Goal: Task Accomplishment & Management: Complete application form

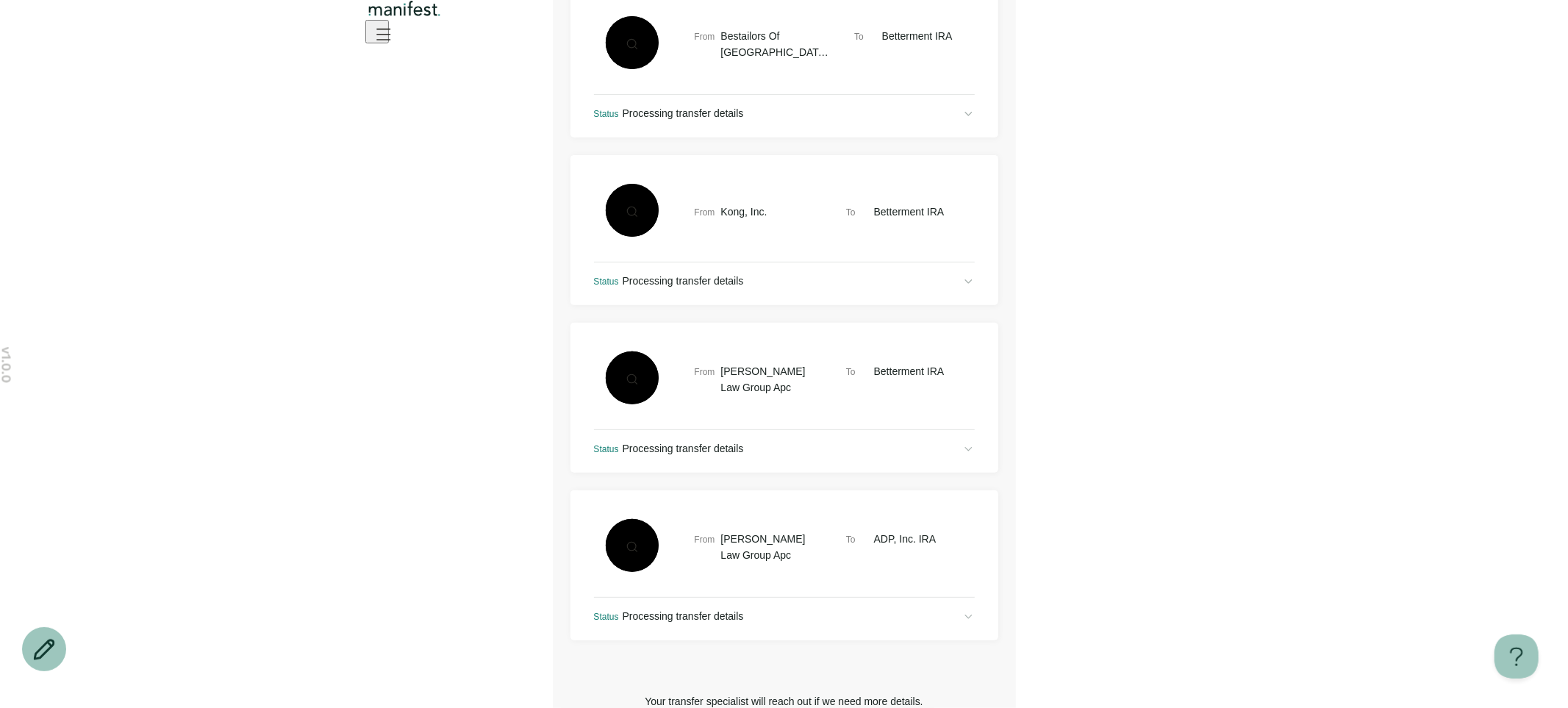
scroll to position [426, 0]
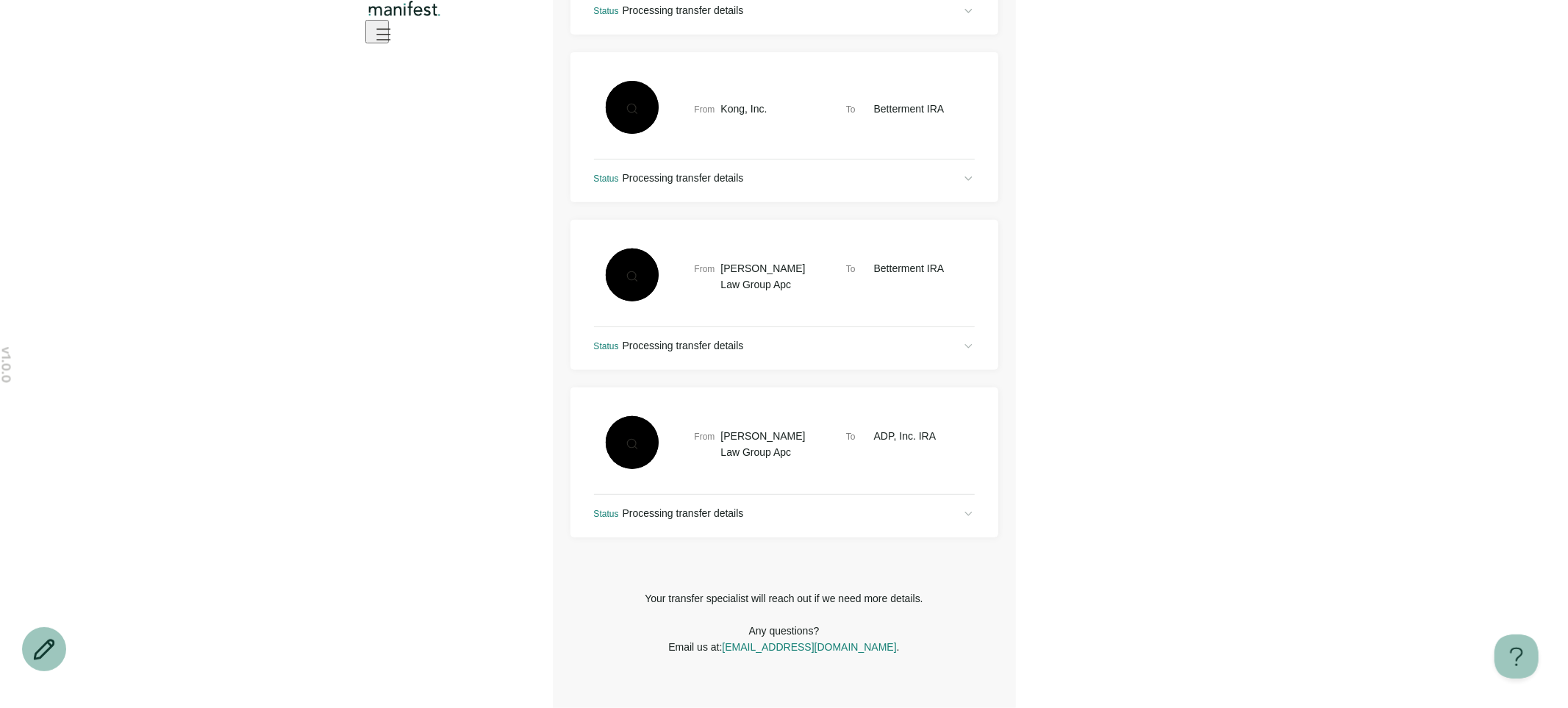
click at [747, 520] on div "Status Processing transfer details" at bounding box center [784, 512] width 381 height 13
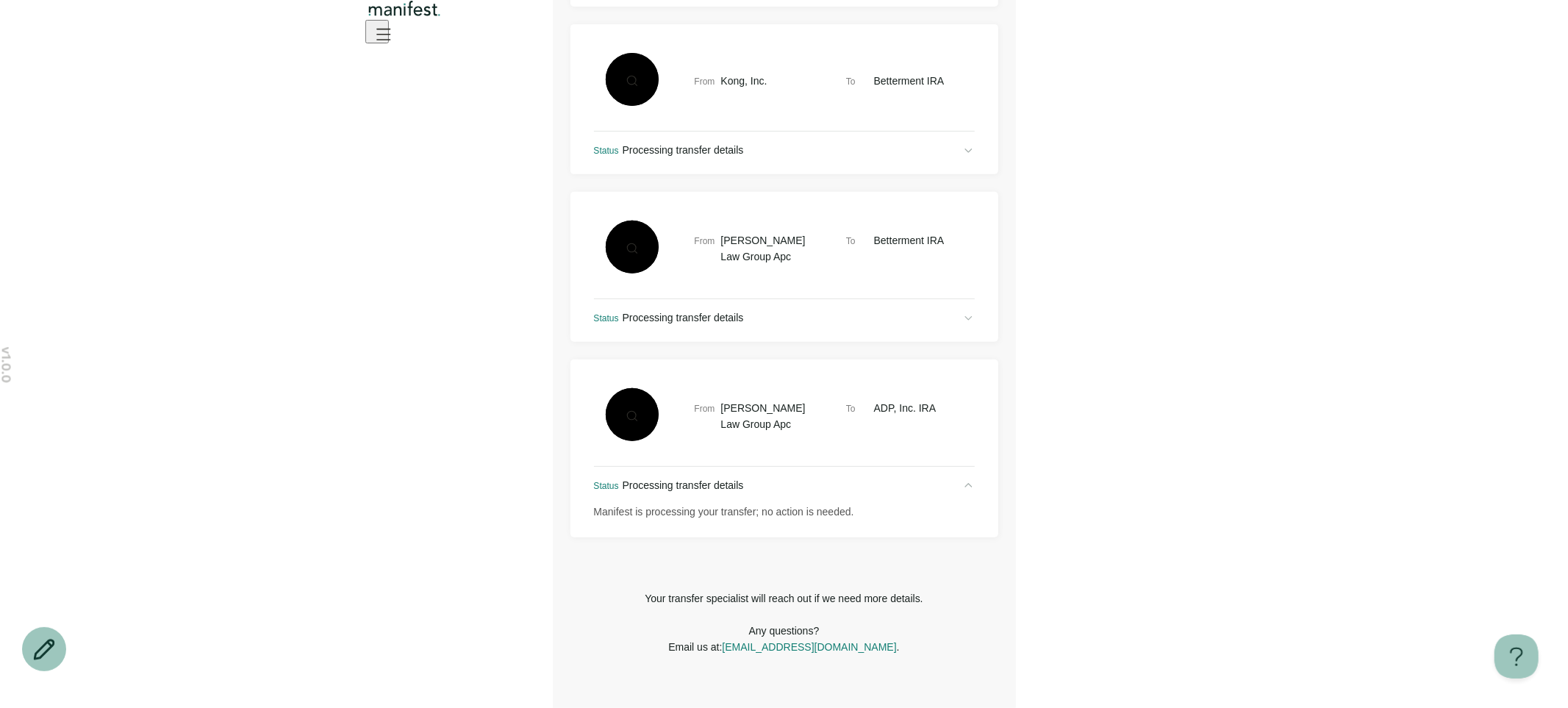
click at [747, 492] on div "Status Processing transfer details" at bounding box center [784, 485] width 381 height 13
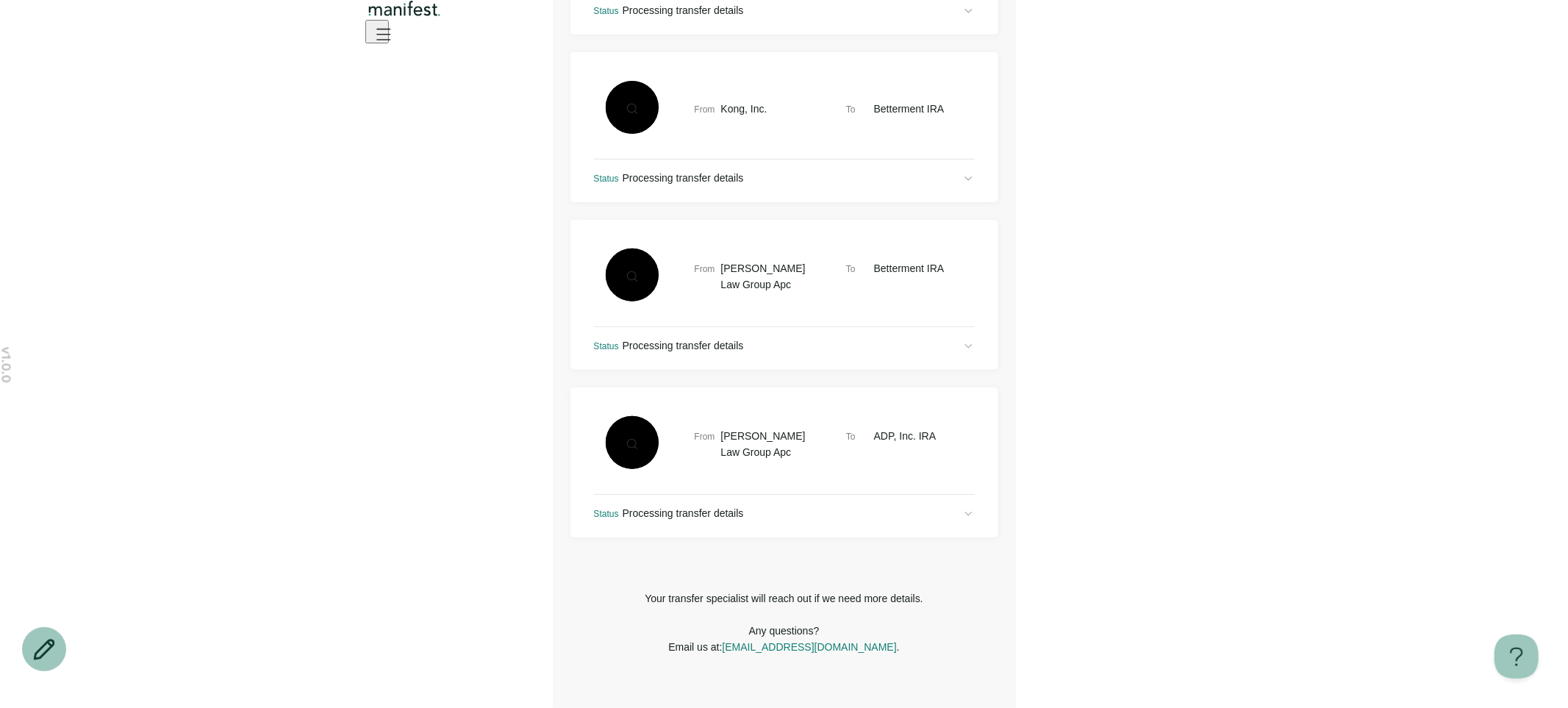
click at [745, 348] on div "Status Processing transfer details" at bounding box center [784, 346] width 381 height 13
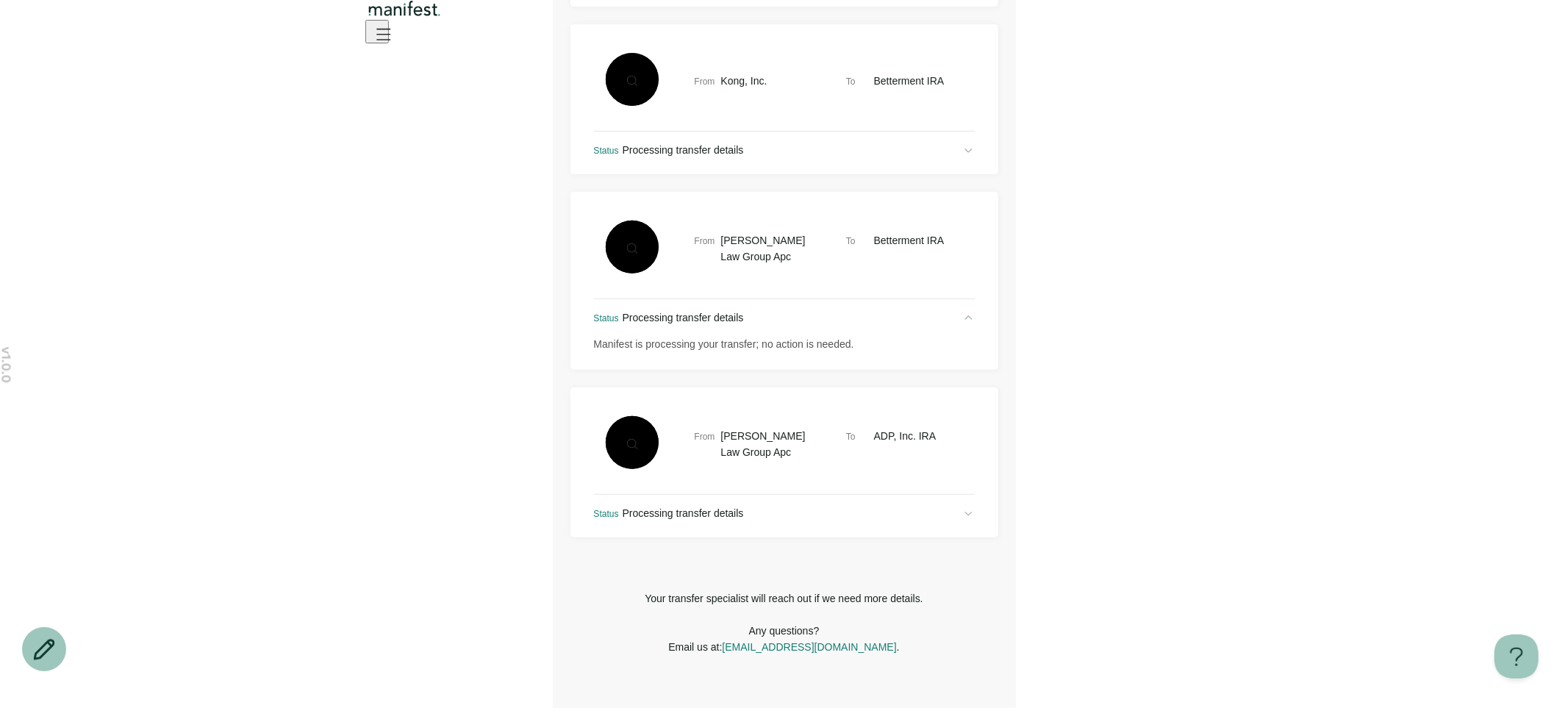
click at [745, 324] on div "Status Processing transfer details" at bounding box center [784, 317] width 381 height 13
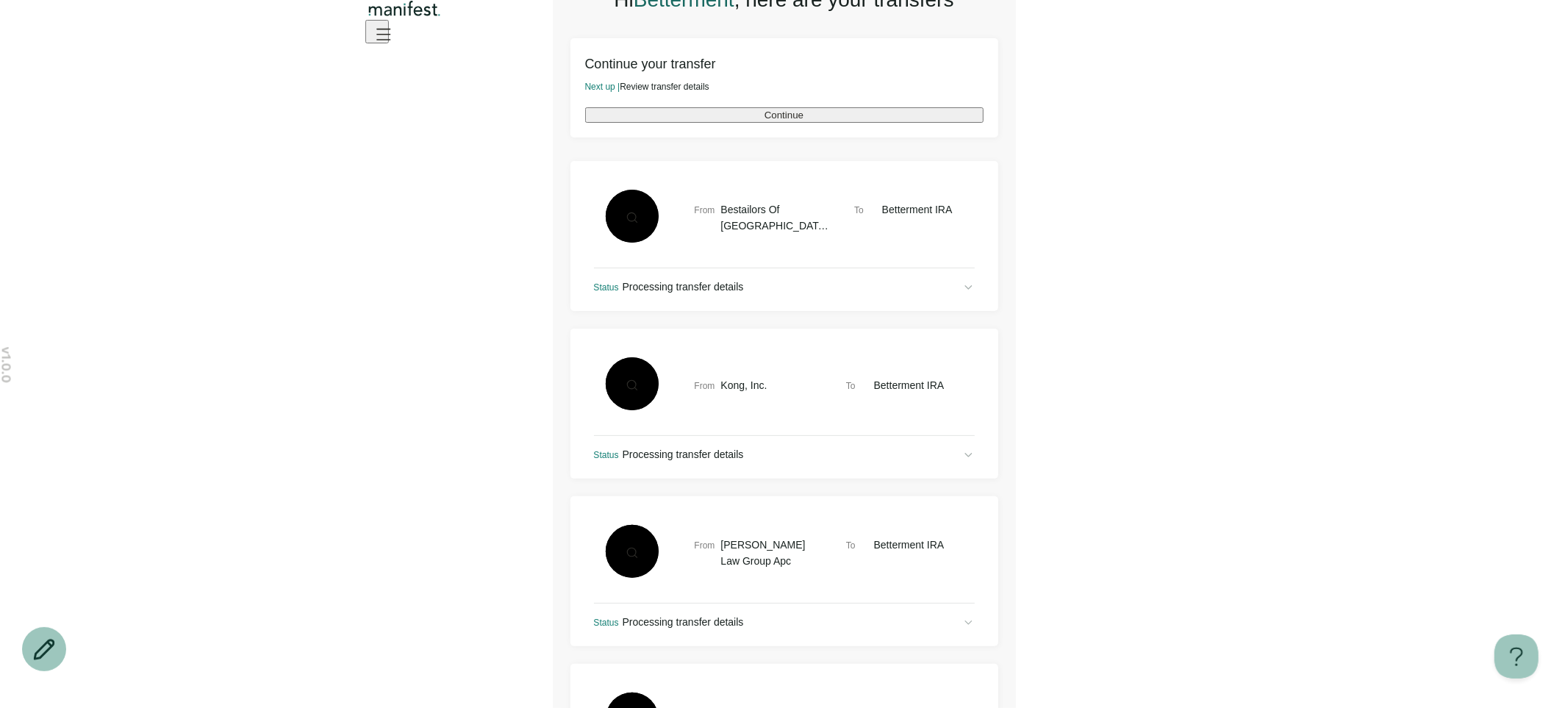
scroll to position [0, 0]
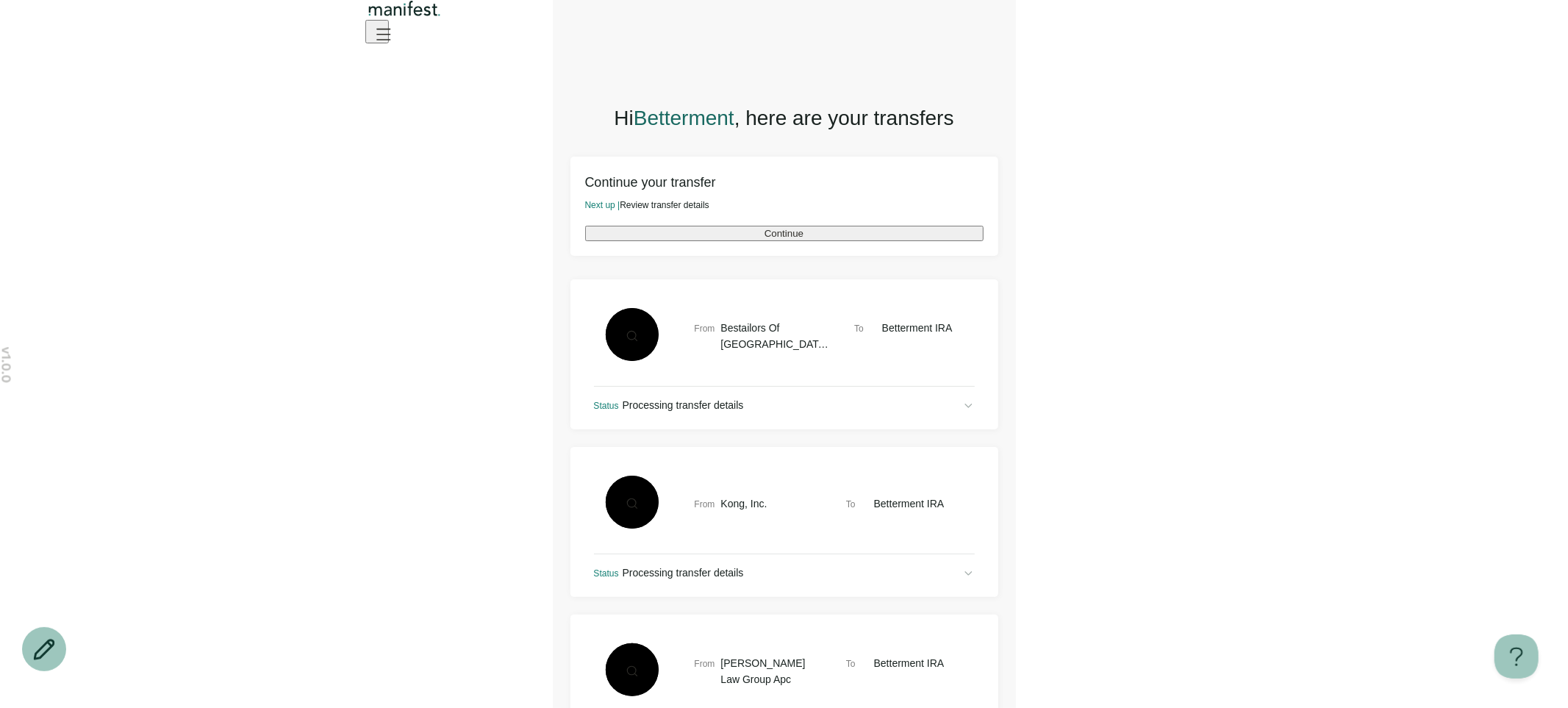
click at [746, 241] on button "Continue" at bounding box center [784, 233] width 399 height 16
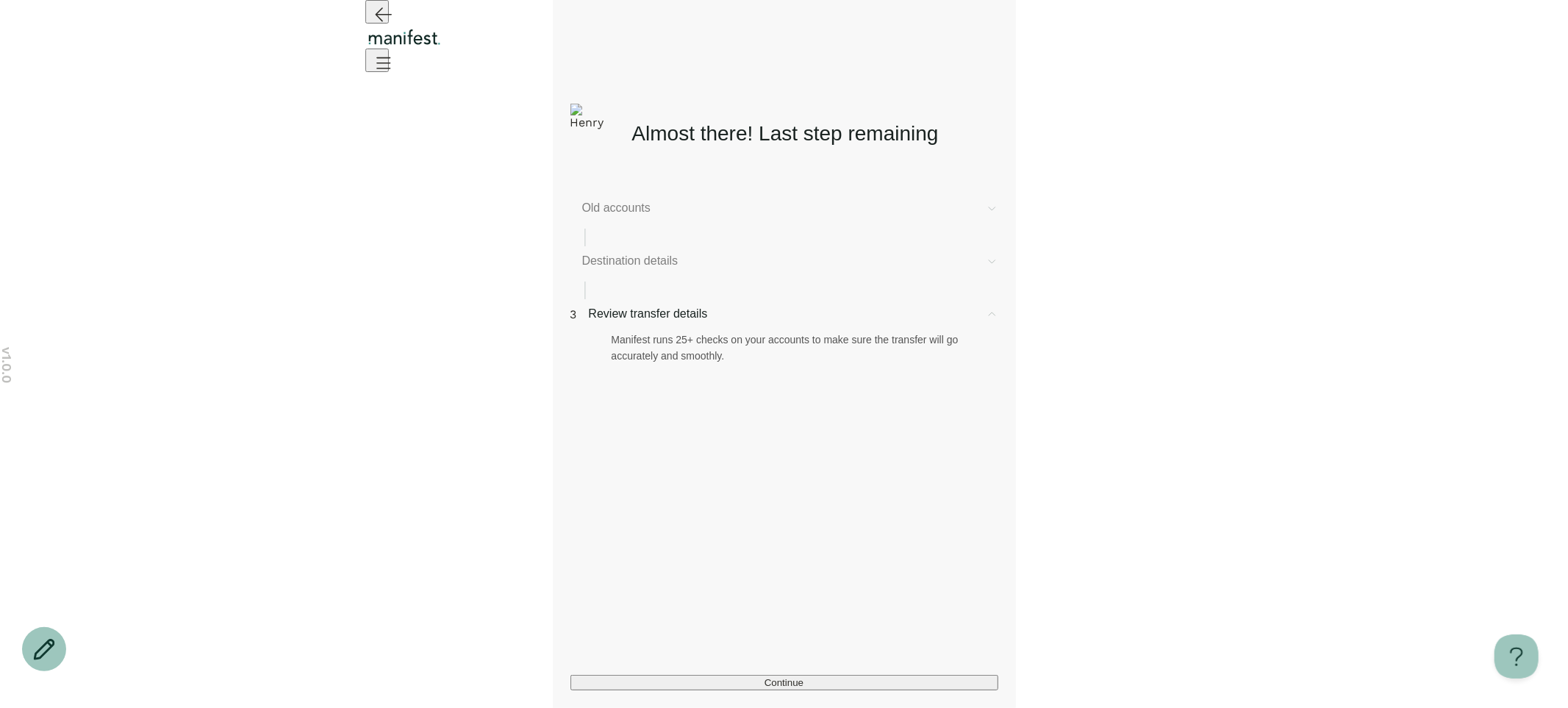
click at [653, 264] on span "Destination details" at bounding box center [778, 260] width 392 height 18
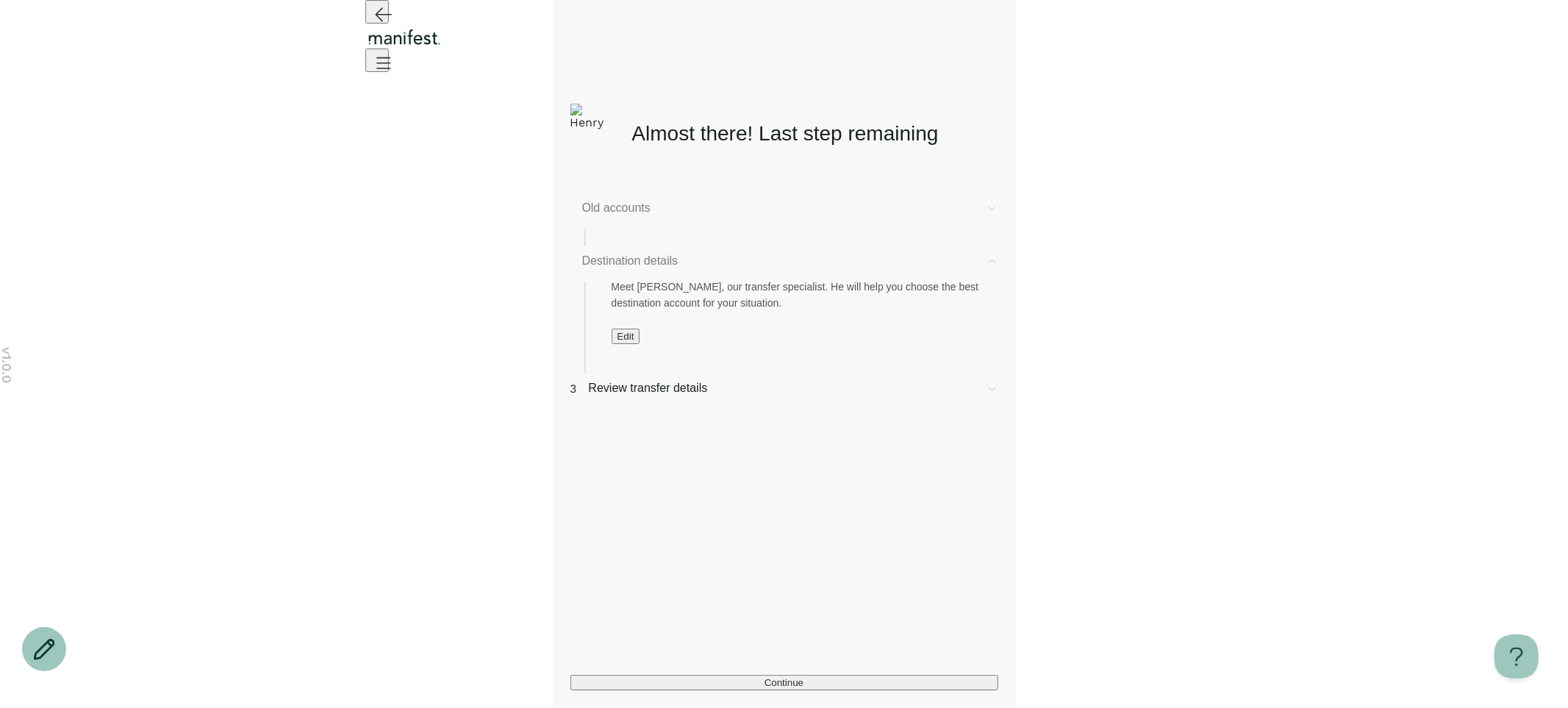
click at [634, 342] on span "Edit" at bounding box center [626, 336] width 17 height 11
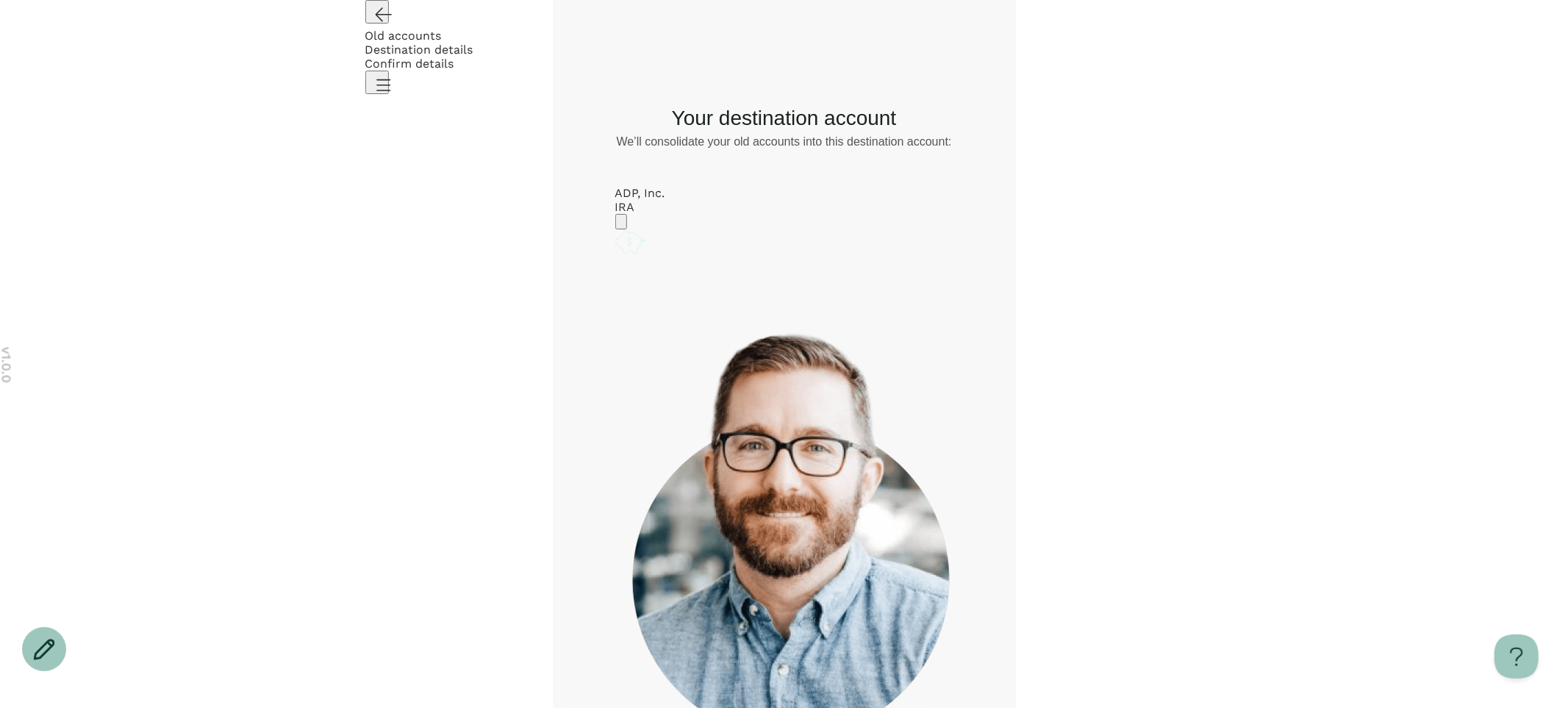
click at [381, 21] on icon "Go back" at bounding box center [383, 15] width 16 height 13
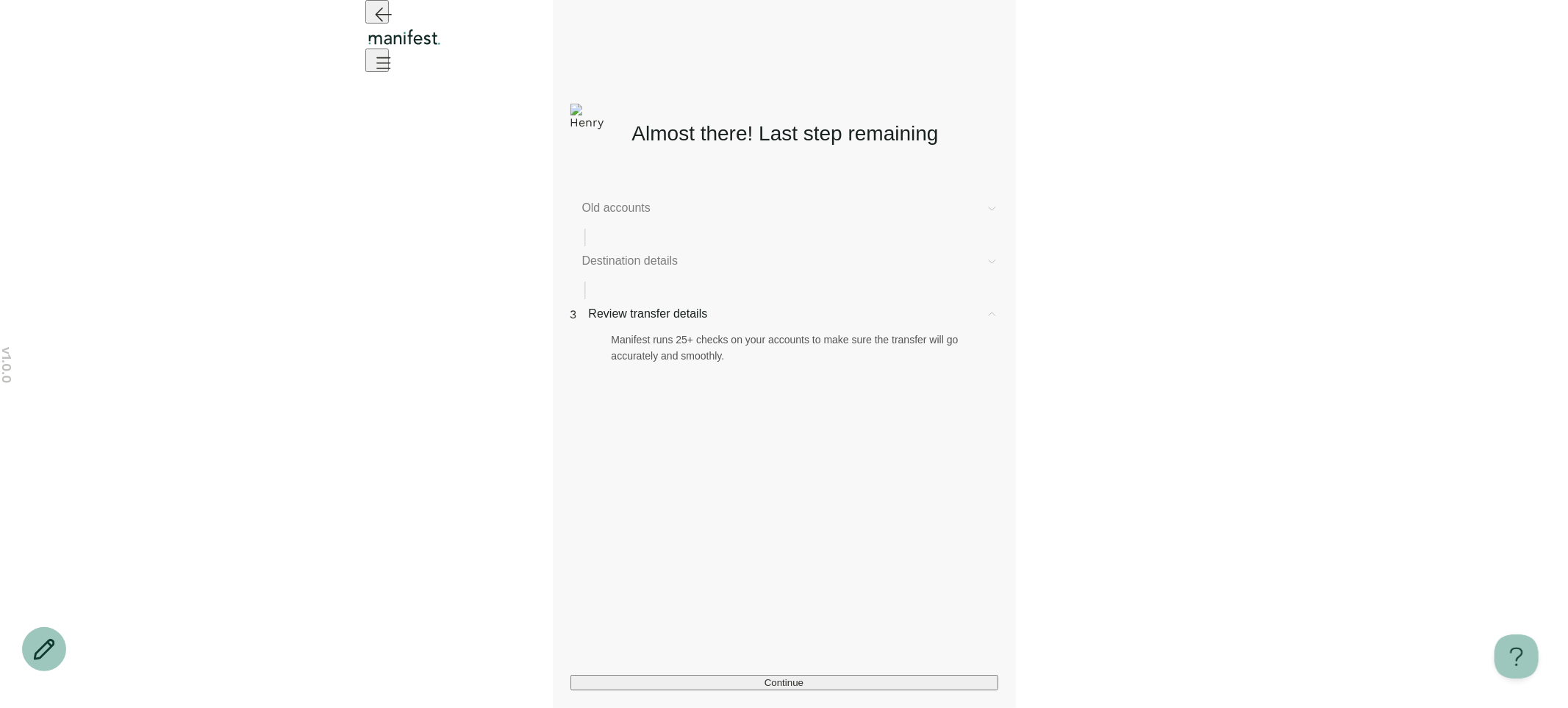
click at [683, 206] on span "Old accounts" at bounding box center [778, 208] width 392 height 18
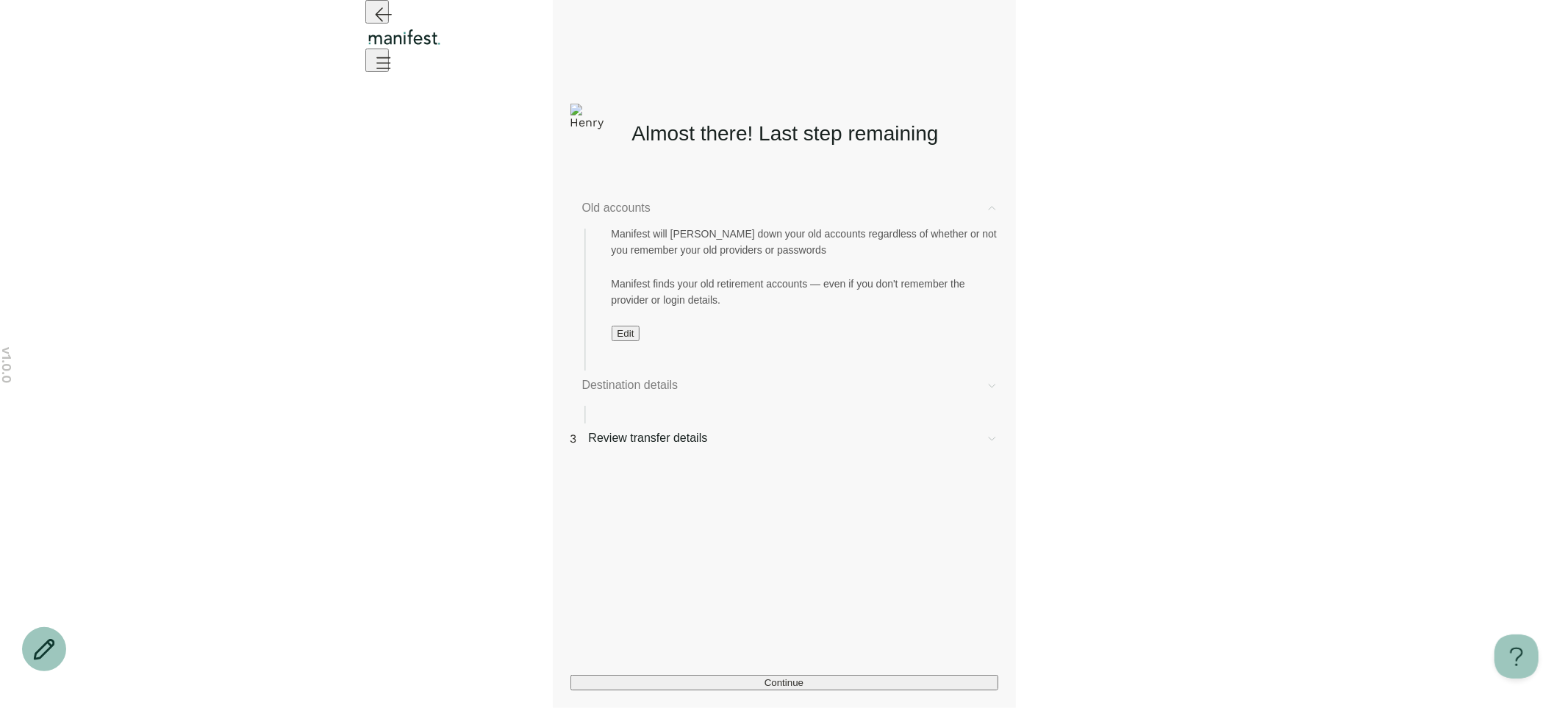
click at [641, 335] on button "Edit" at bounding box center [626, 333] width 29 height 16
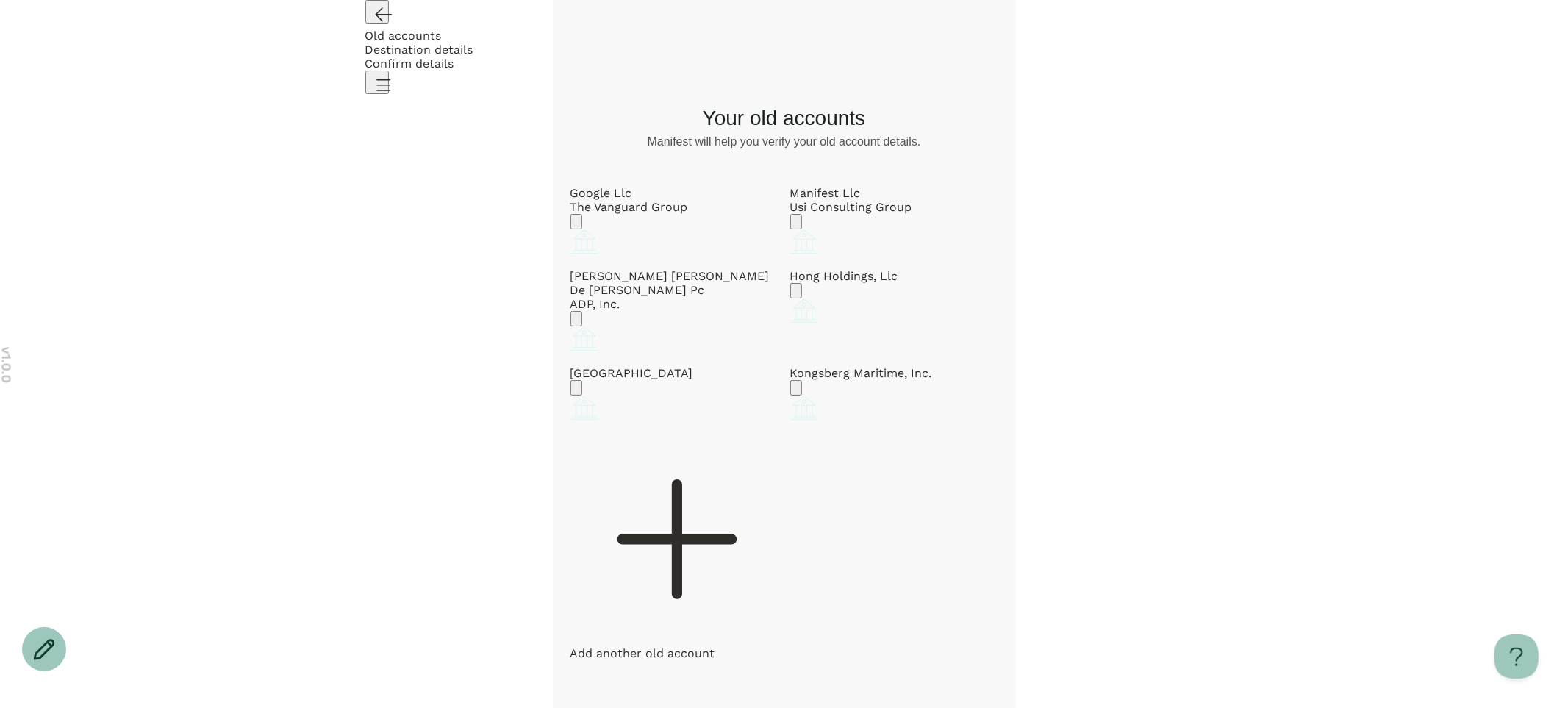
click at [379, 21] on icon "Go back" at bounding box center [383, 15] width 16 height 13
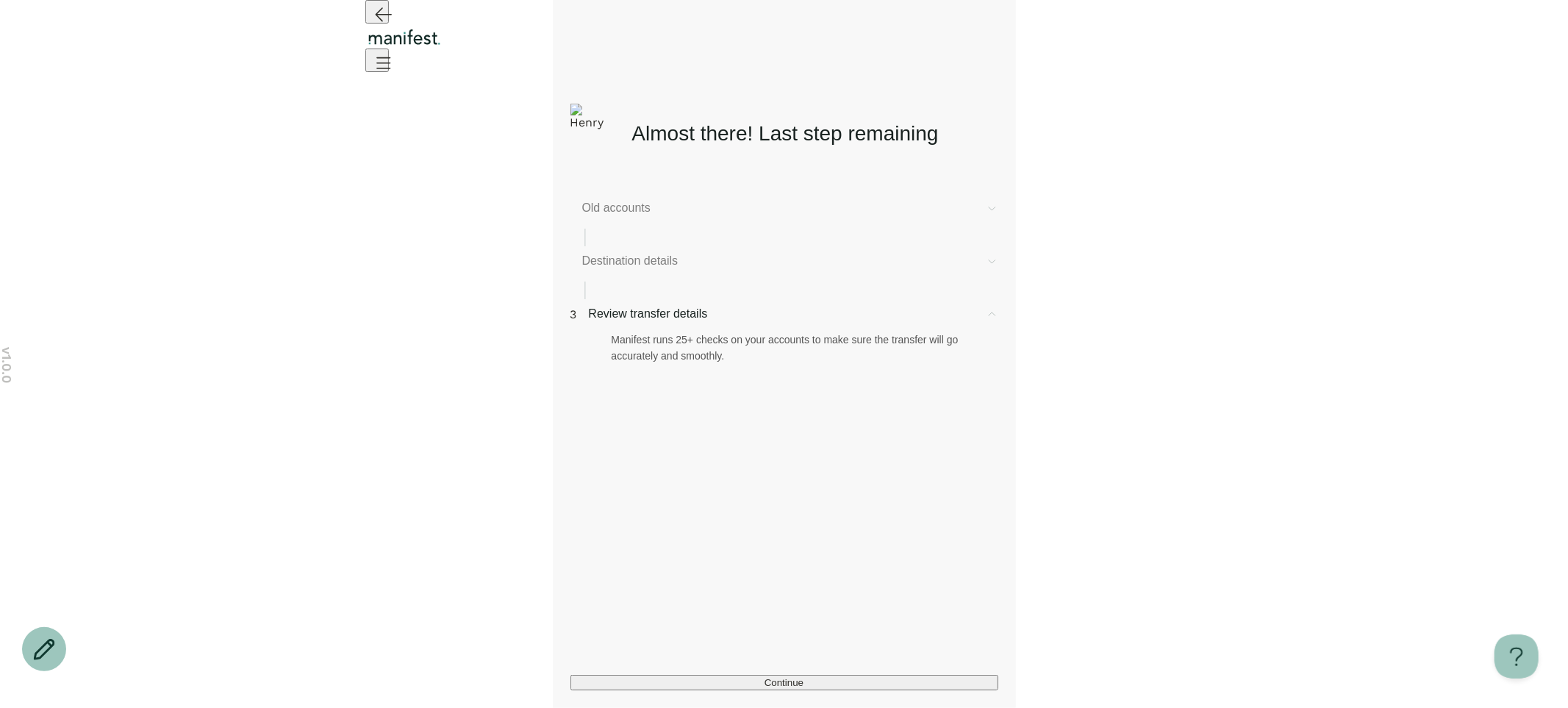
click at [663, 270] on span "Destination details" at bounding box center [778, 260] width 392 height 18
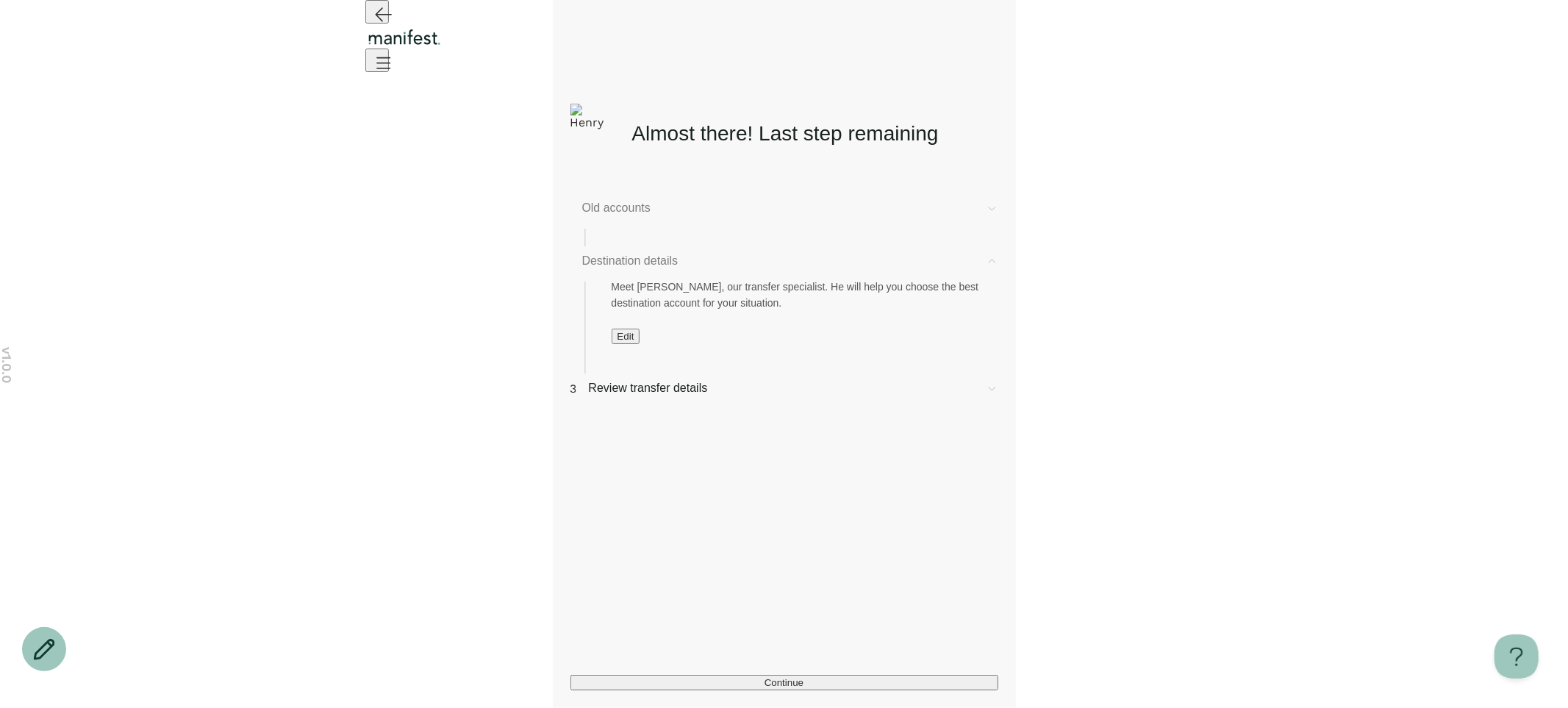
click at [648, 215] on span "Old accounts" at bounding box center [778, 208] width 392 height 18
click at [638, 337] on button "Edit" at bounding box center [626, 333] width 29 height 16
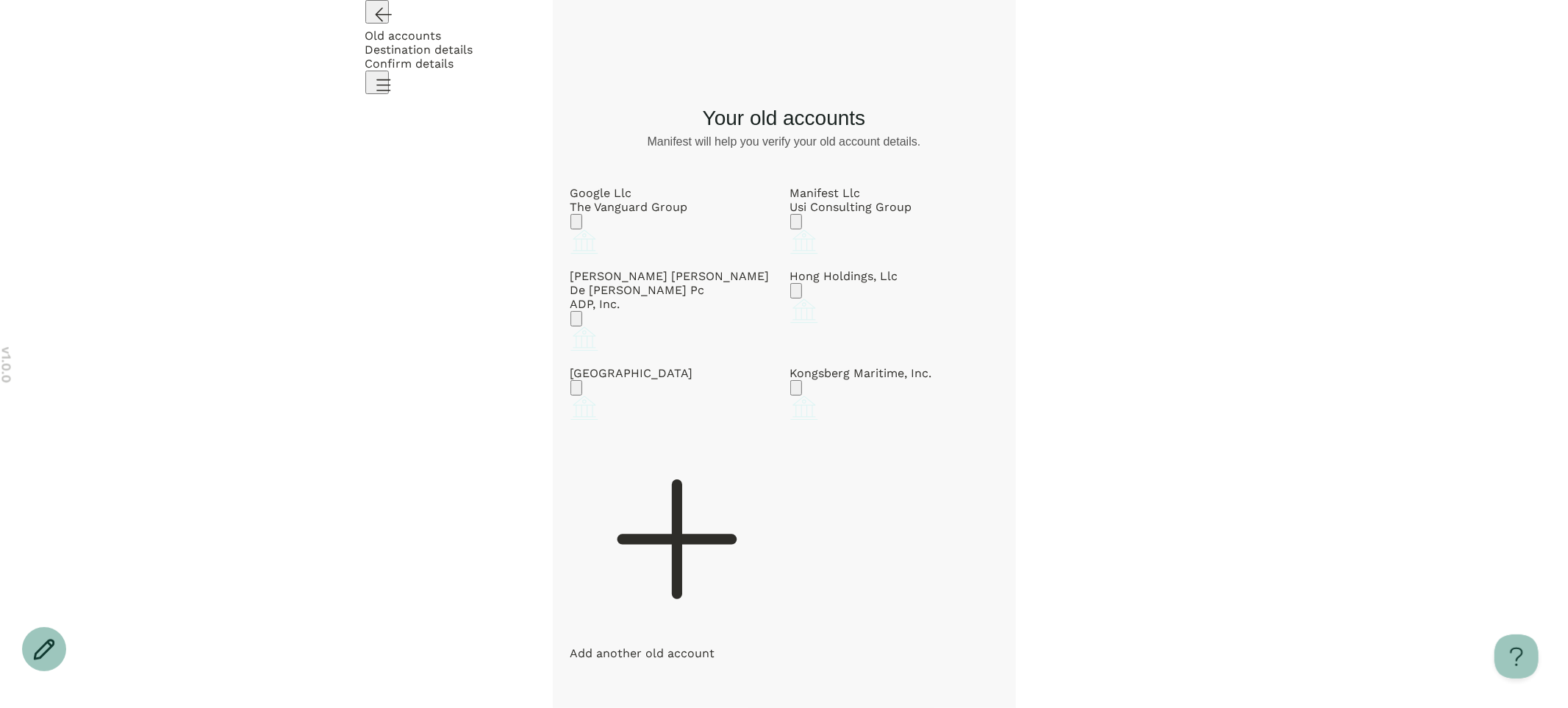
click at [376, 21] on icon "Go back" at bounding box center [383, 15] width 16 height 13
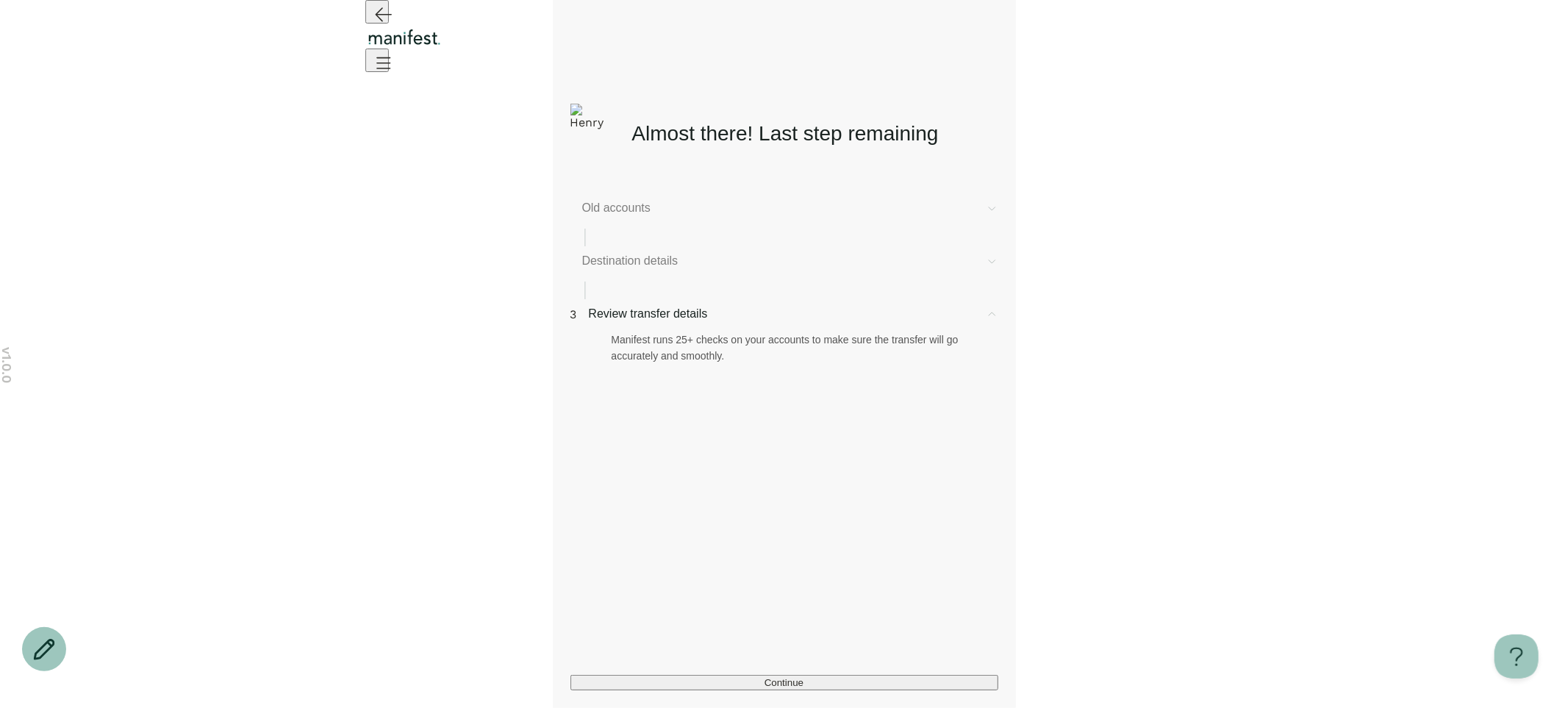
click at [682, 270] on span "Destination details" at bounding box center [778, 260] width 392 height 18
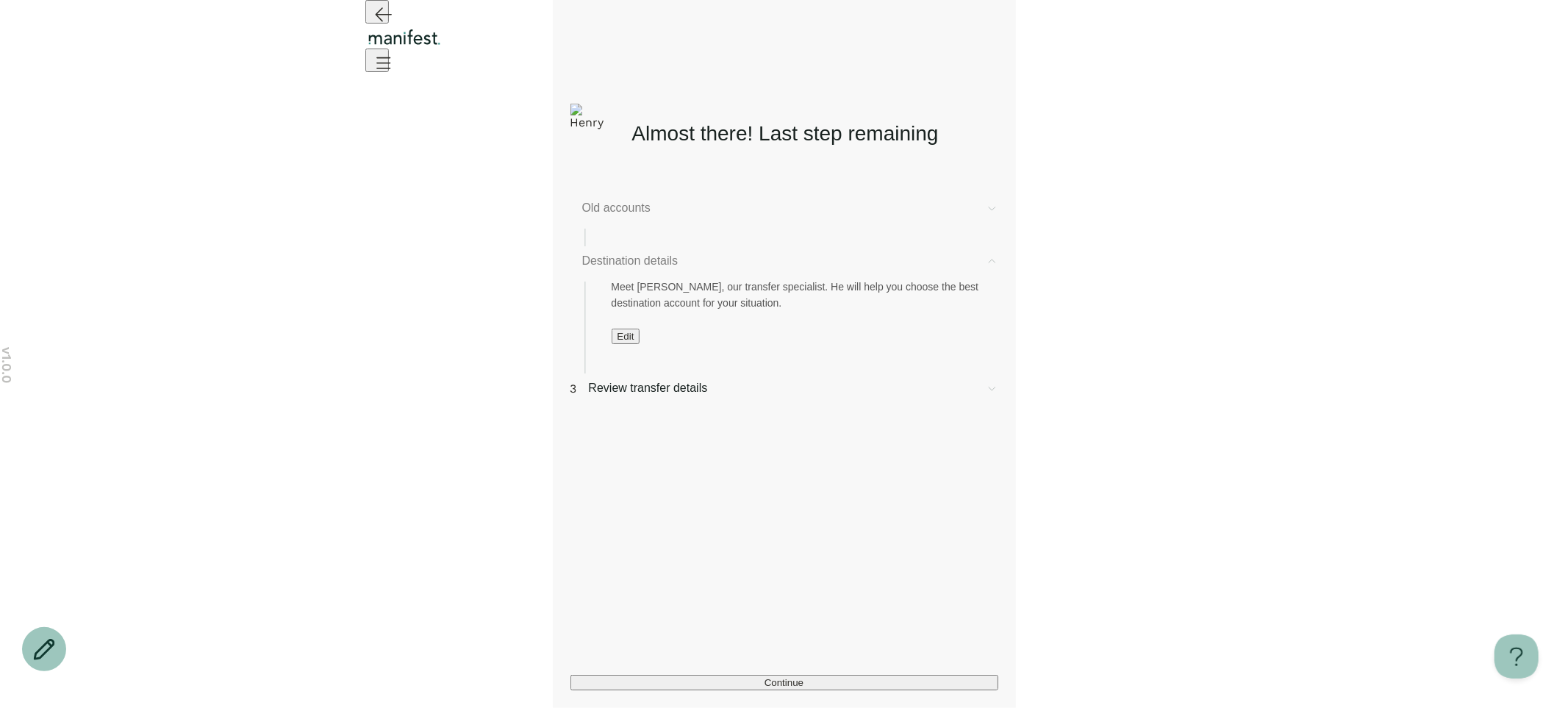
click at [641, 344] on button "Edit" at bounding box center [626, 335] width 29 height 16
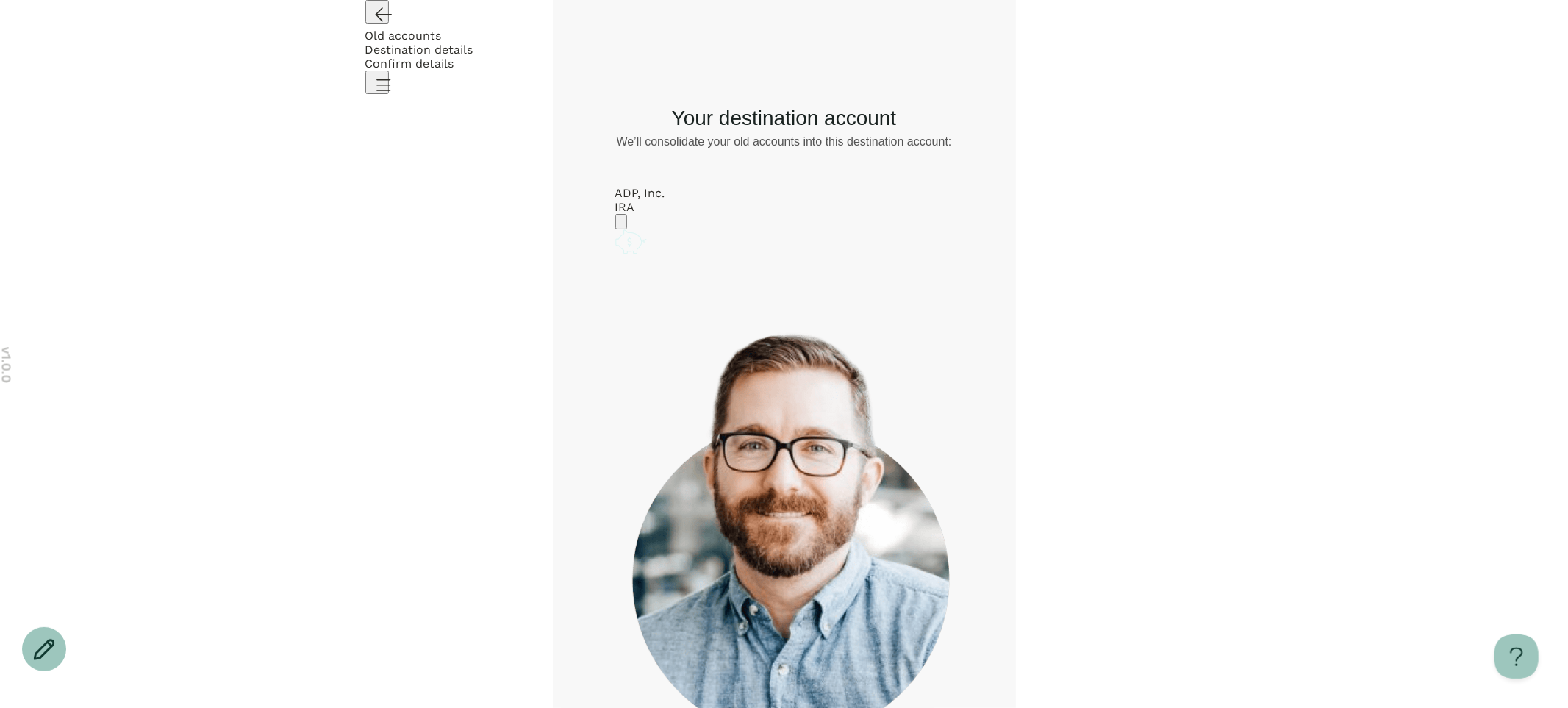
click at [632, 233] on circle "Account options" at bounding box center [631, 233] width 1 height 1
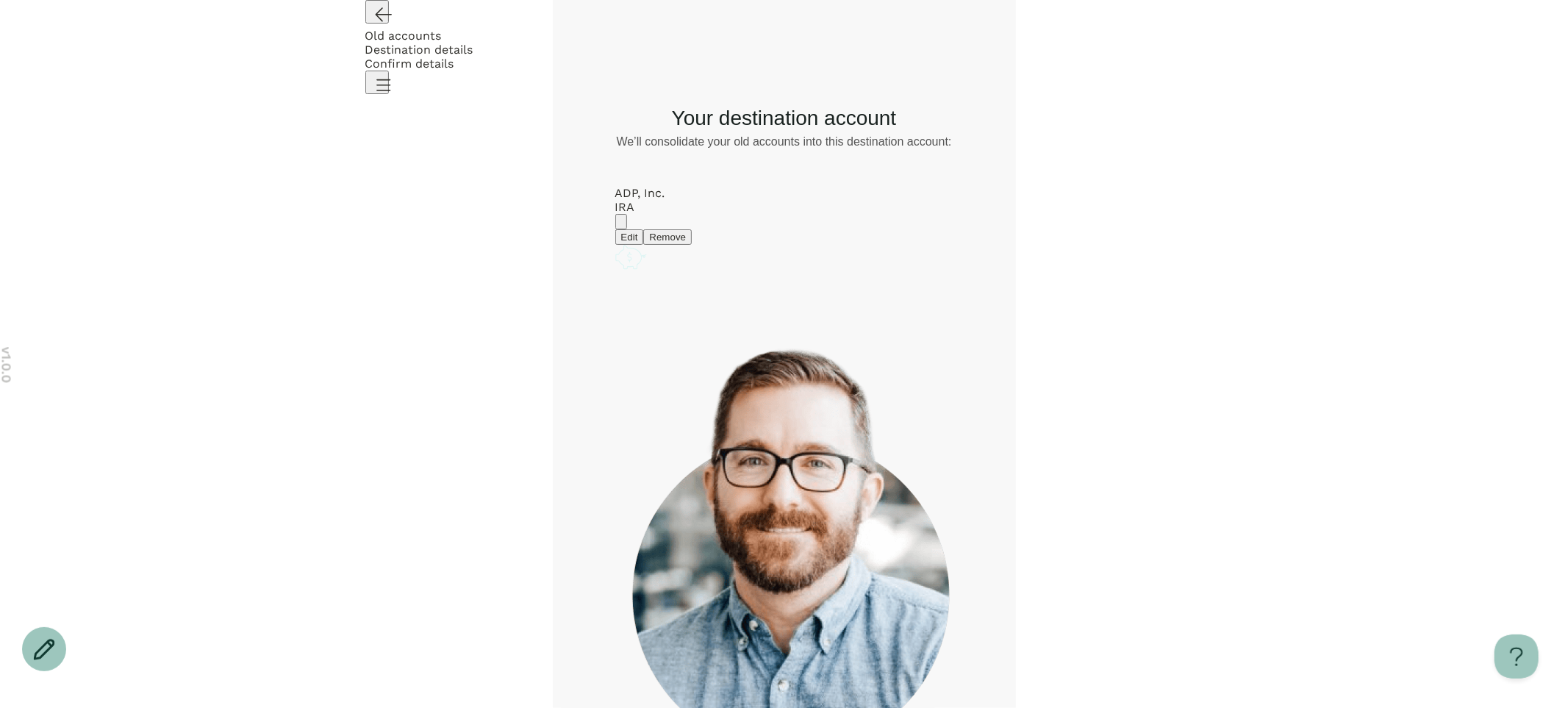
click at [644, 244] on button "Edit" at bounding box center [630, 236] width 29 height 16
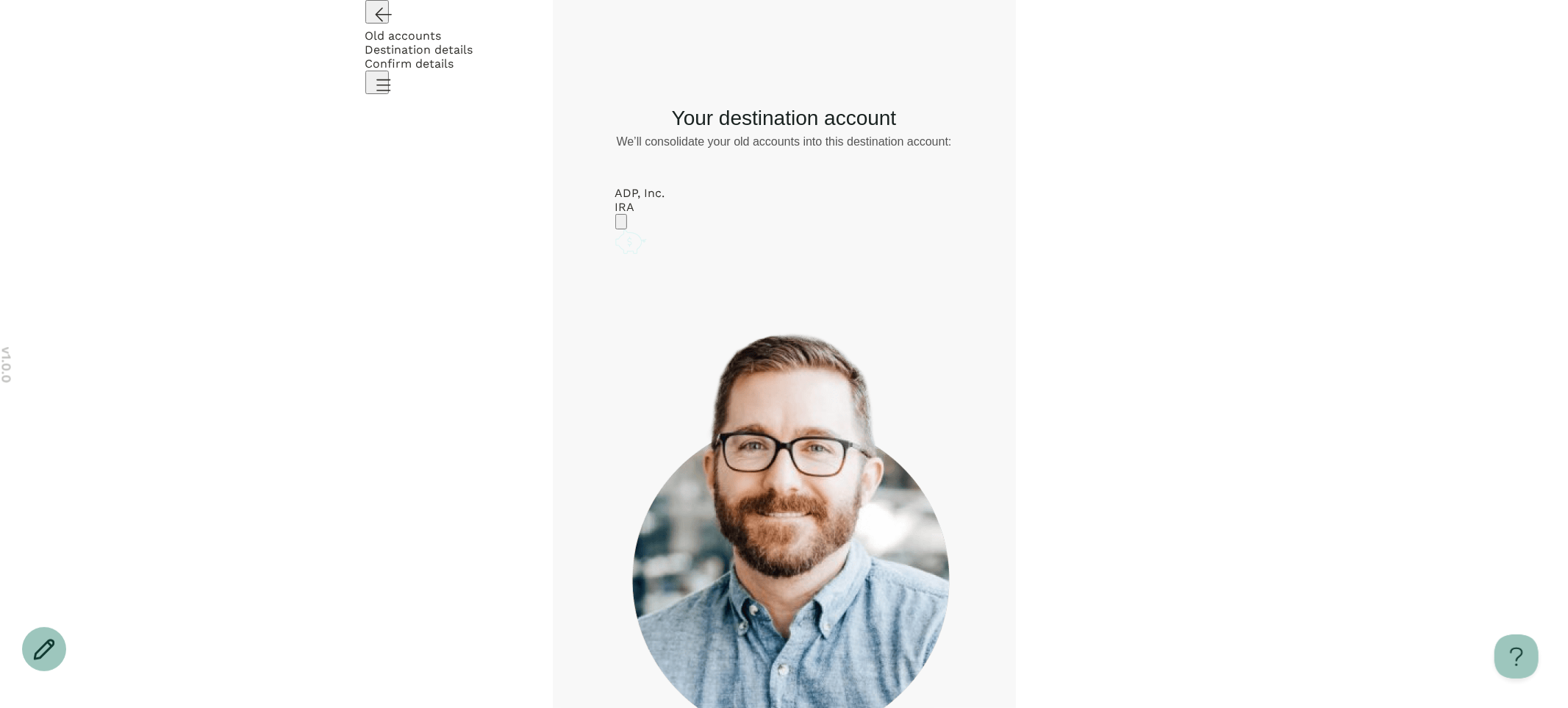
click at [621, 225] on icon "Account options" at bounding box center [621, 225] width 0 height 0
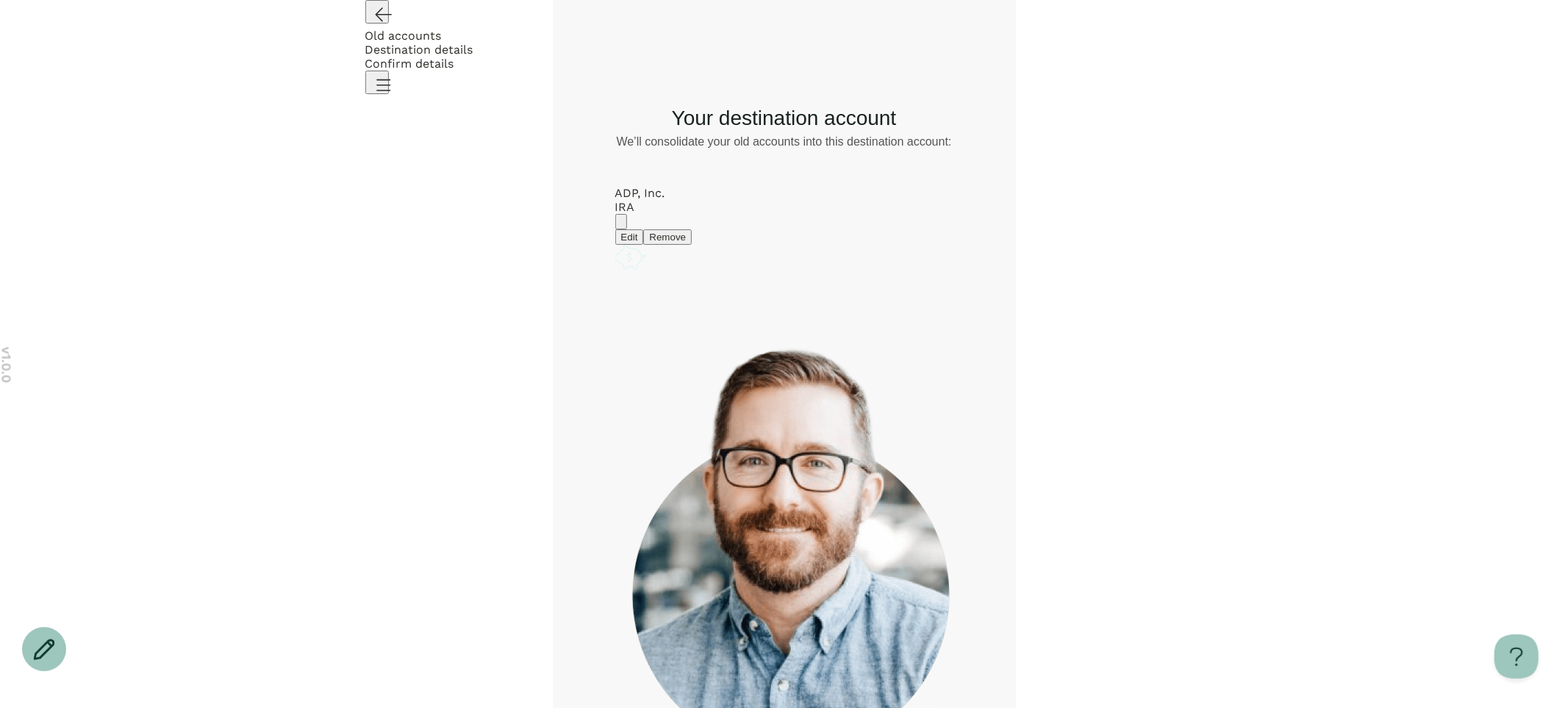
click at [644, 235] on button "Edit" at bounding box center [630, 236] width 29 height 16
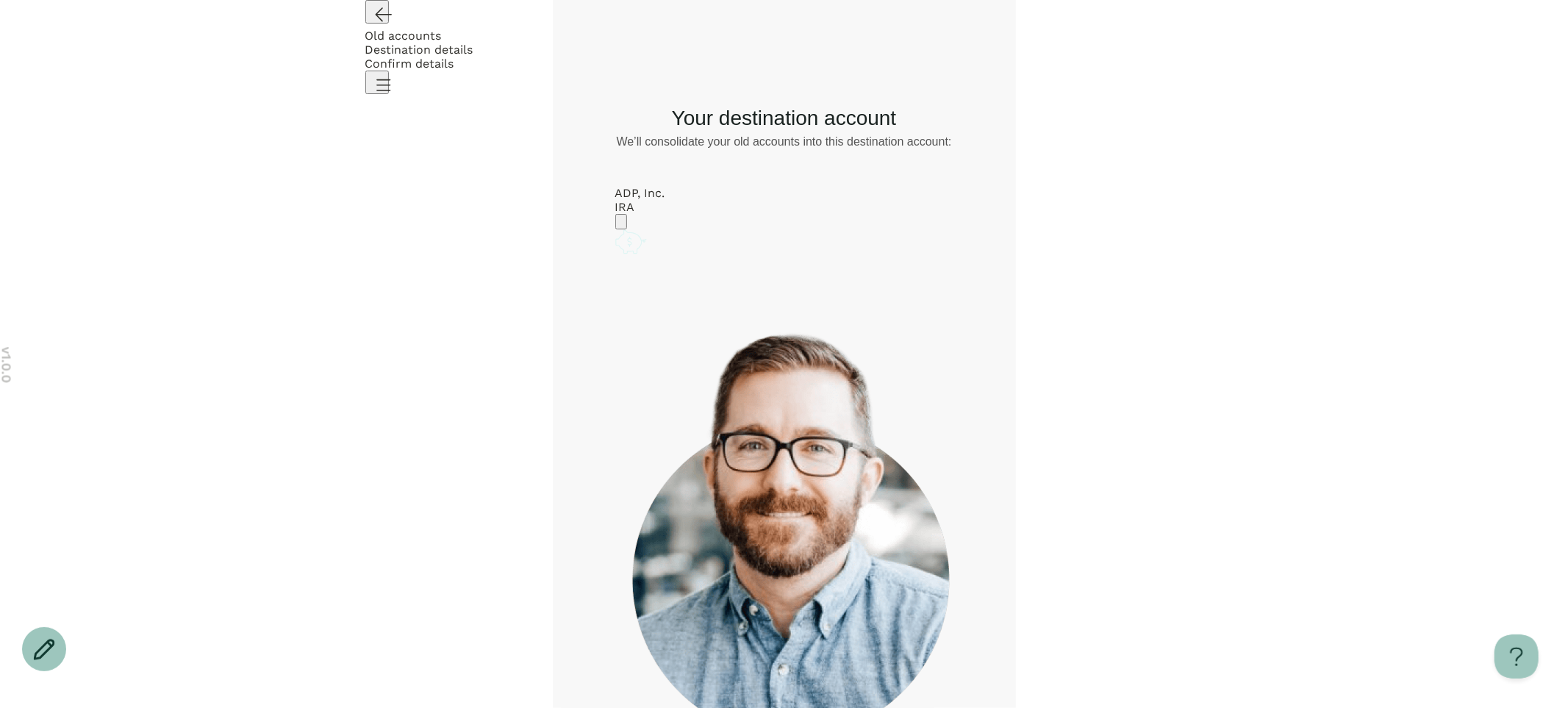
click at [632, 233] on circle "Account options" at bounding box center [631, 233] width 1 height 1
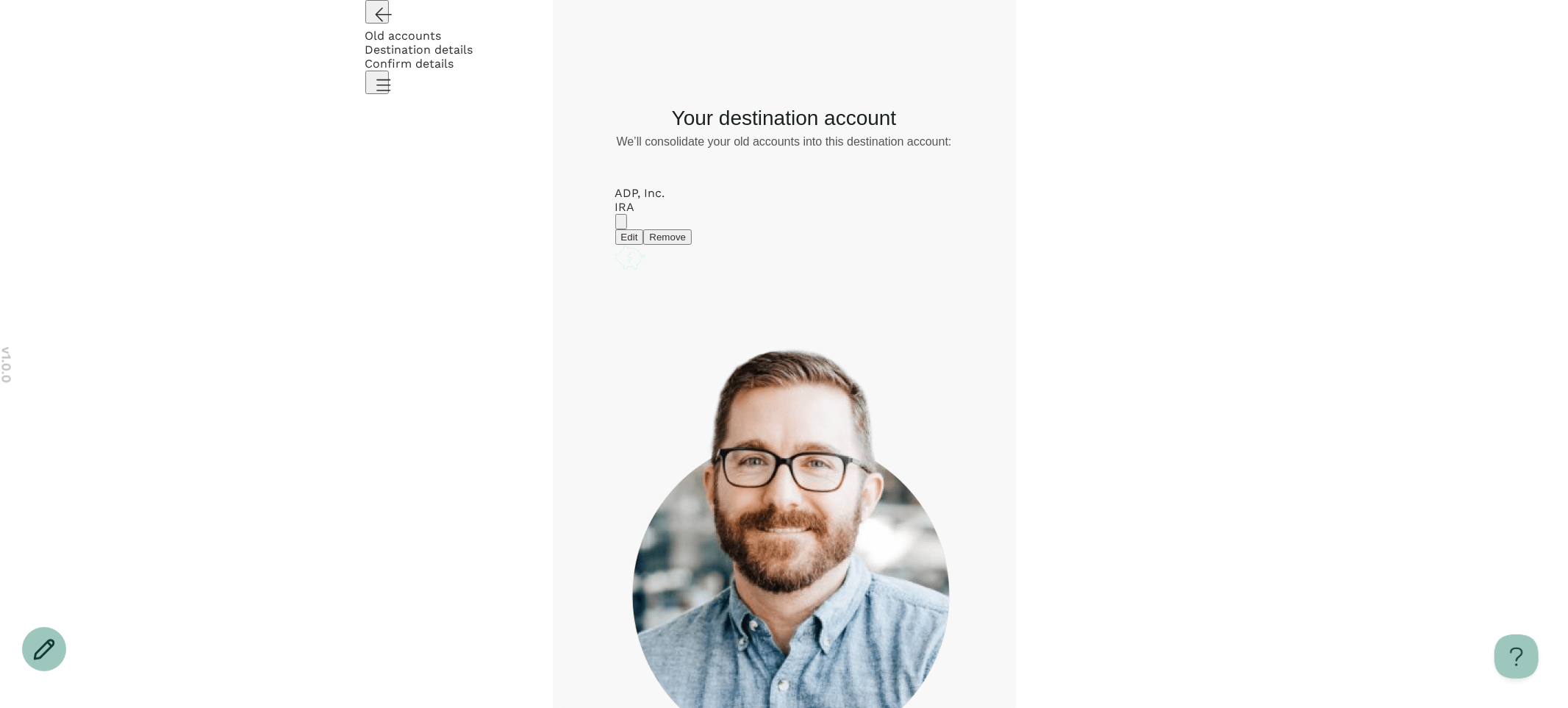
click at [692, 245] on button "Remove" at bounding box center [668, 236] width 48 height 16
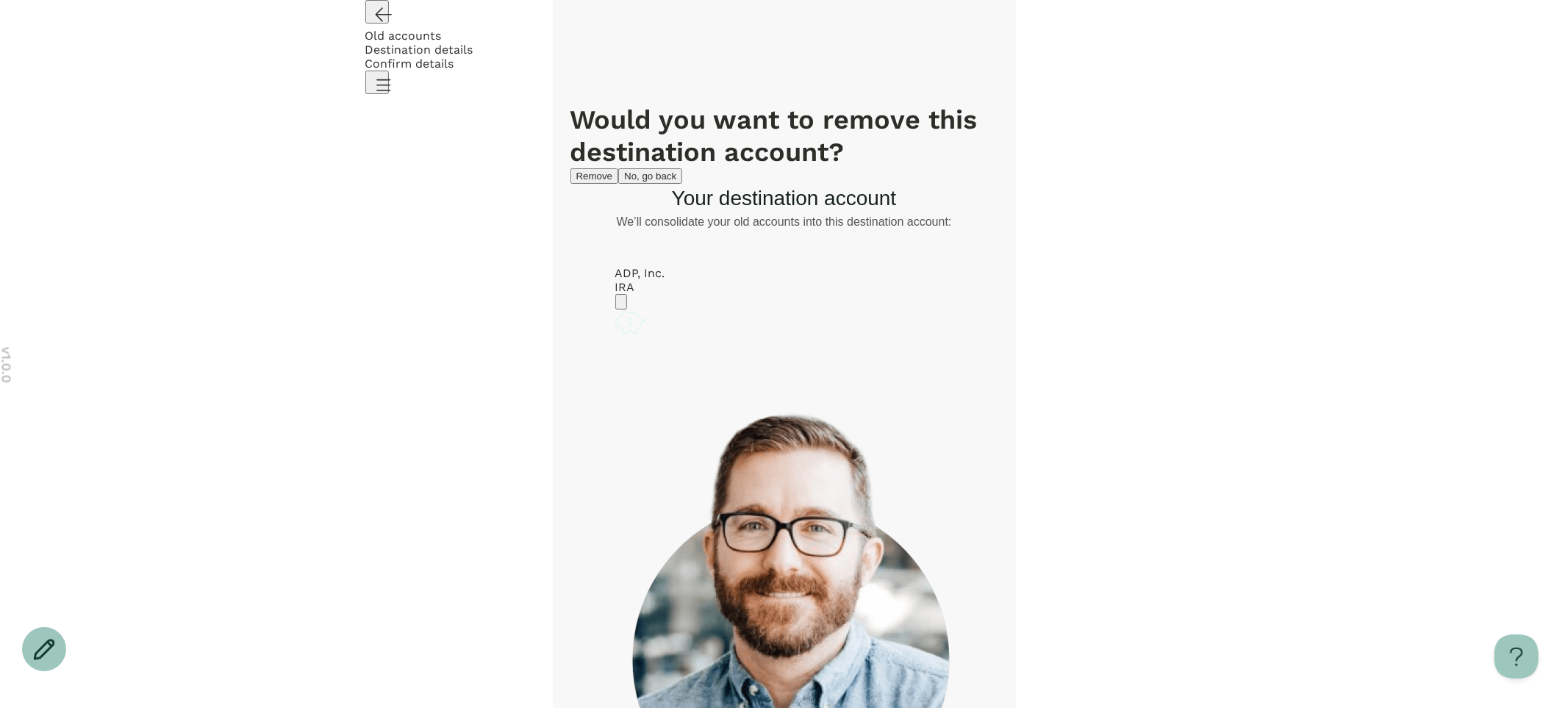
click at [677, 182] on span "No, go back" at bounding box center [650, 176] width 52 height 11
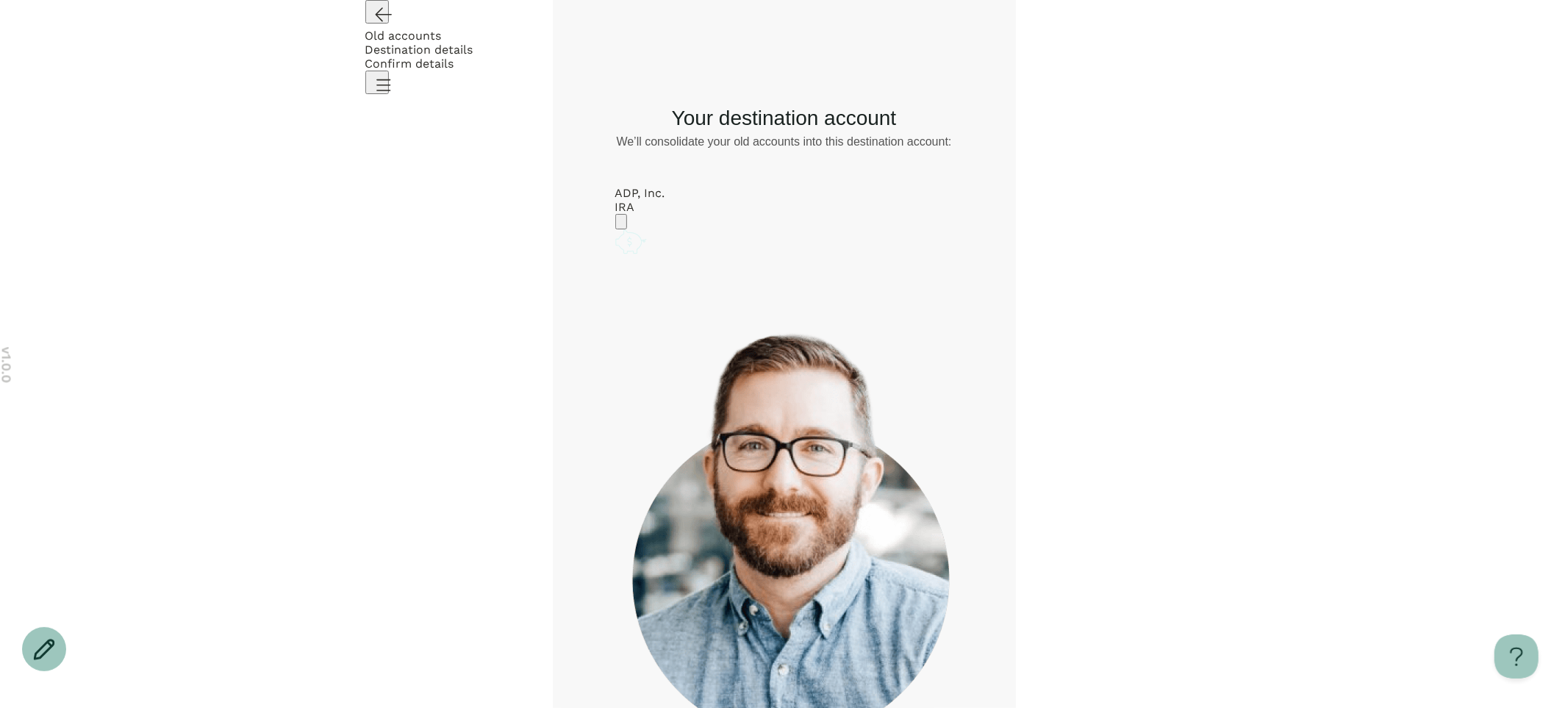
click at [860, 501] on div "What would you like to do? Remove Edit Go back Your destination account We’ll c…" at bounding box center [784, 431] width 428 height 703
click at [390, 80] on icon "Open menu" at bounding box center [384, 84] width 13 height 10
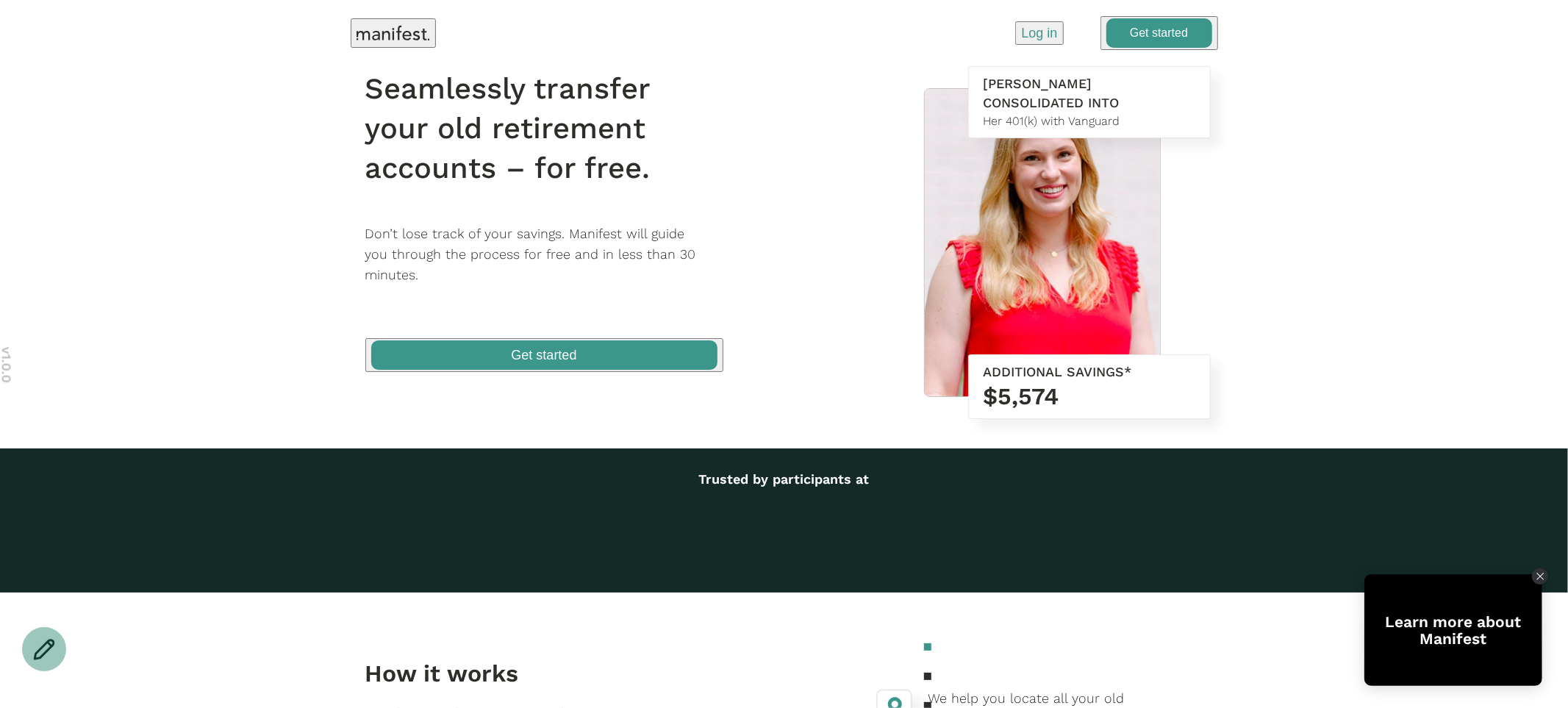
click at [1032, 25] on p "Log in" at bounding box center [1039, 32] width 36 height 19
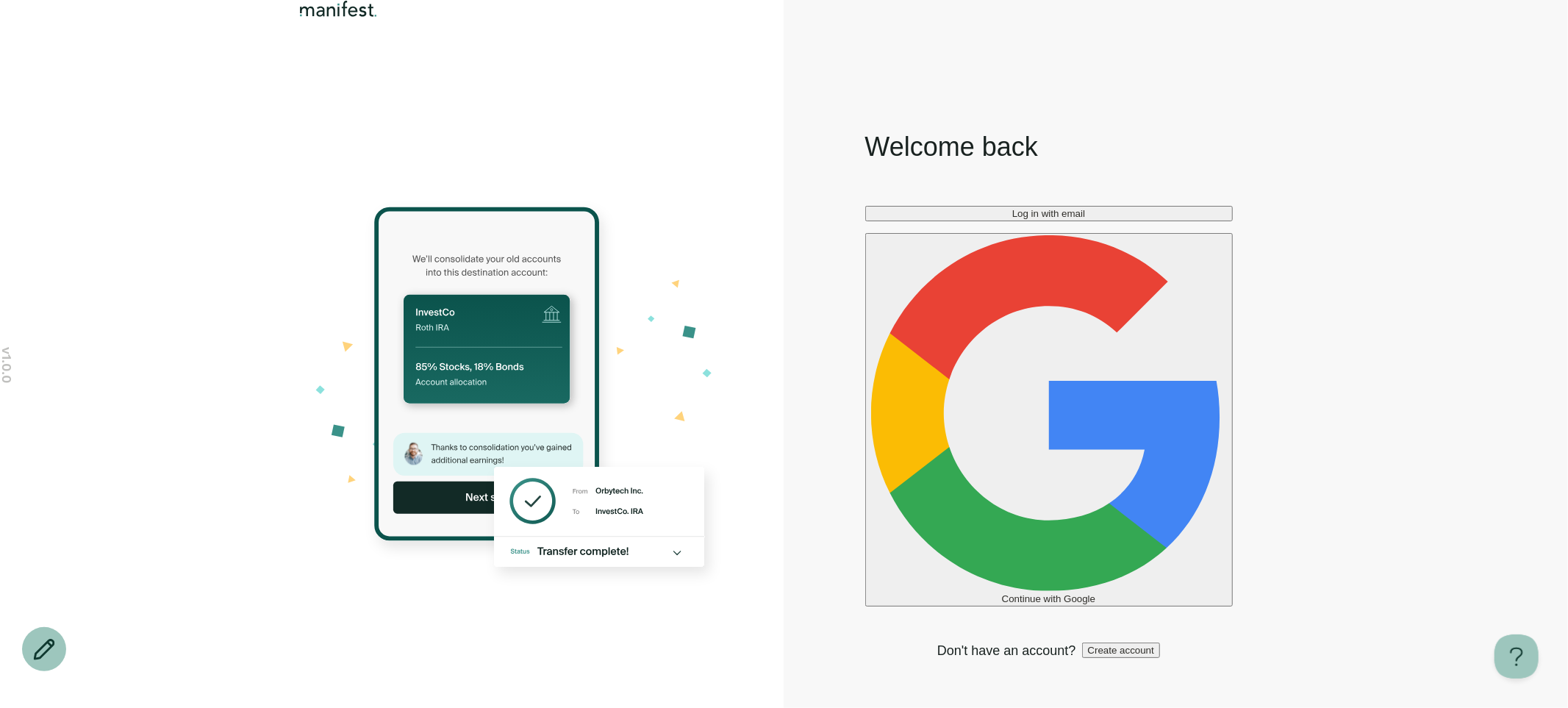
click at [1059, 219] on span "Log in with email" at bounding box center [1049, 213] width 73 height 11
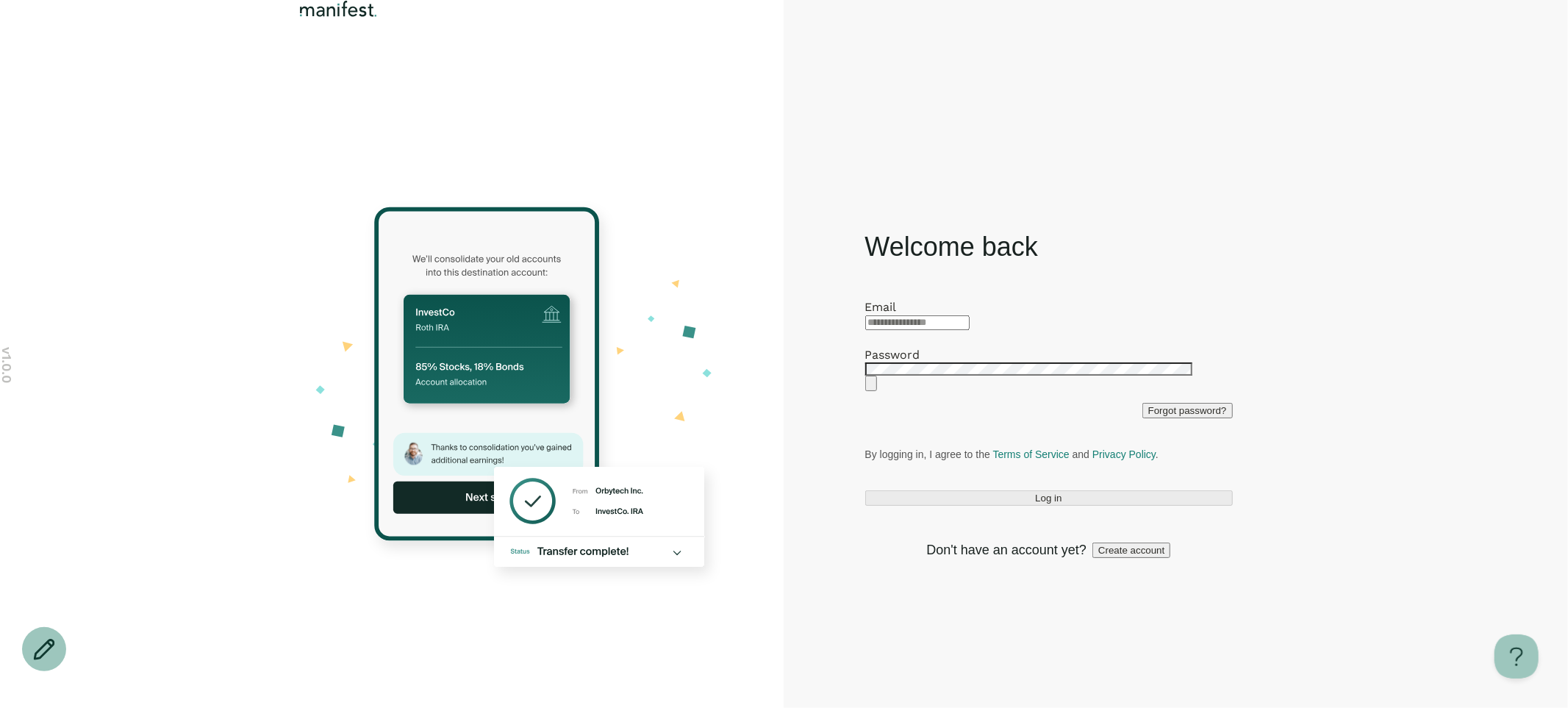
type input "**********"
click at [1037, 503] on span "Log in" at bounding box center [1049, 498] width 27 height 11
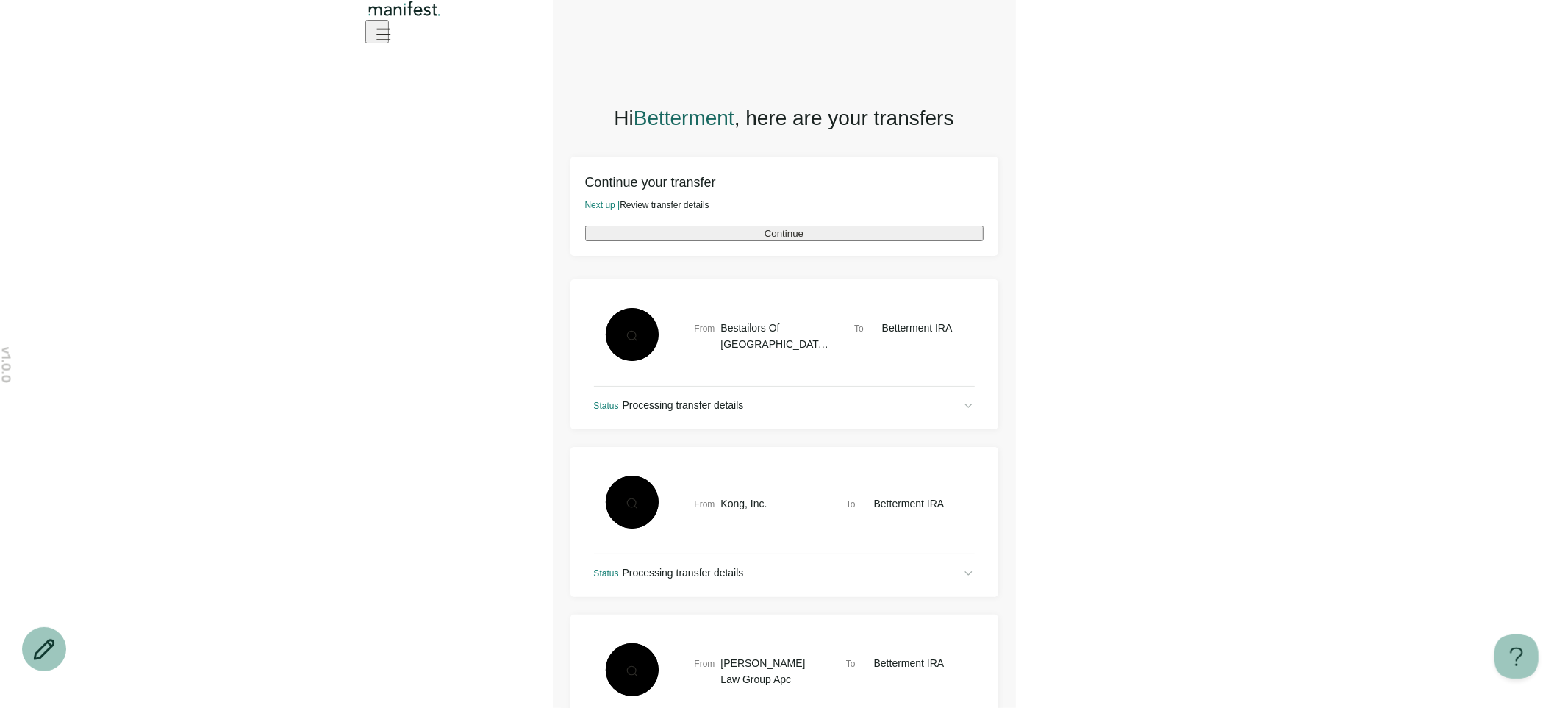
click at [819, 238] on button "Continue" at bounding box center [784, 233] width 399 height 16
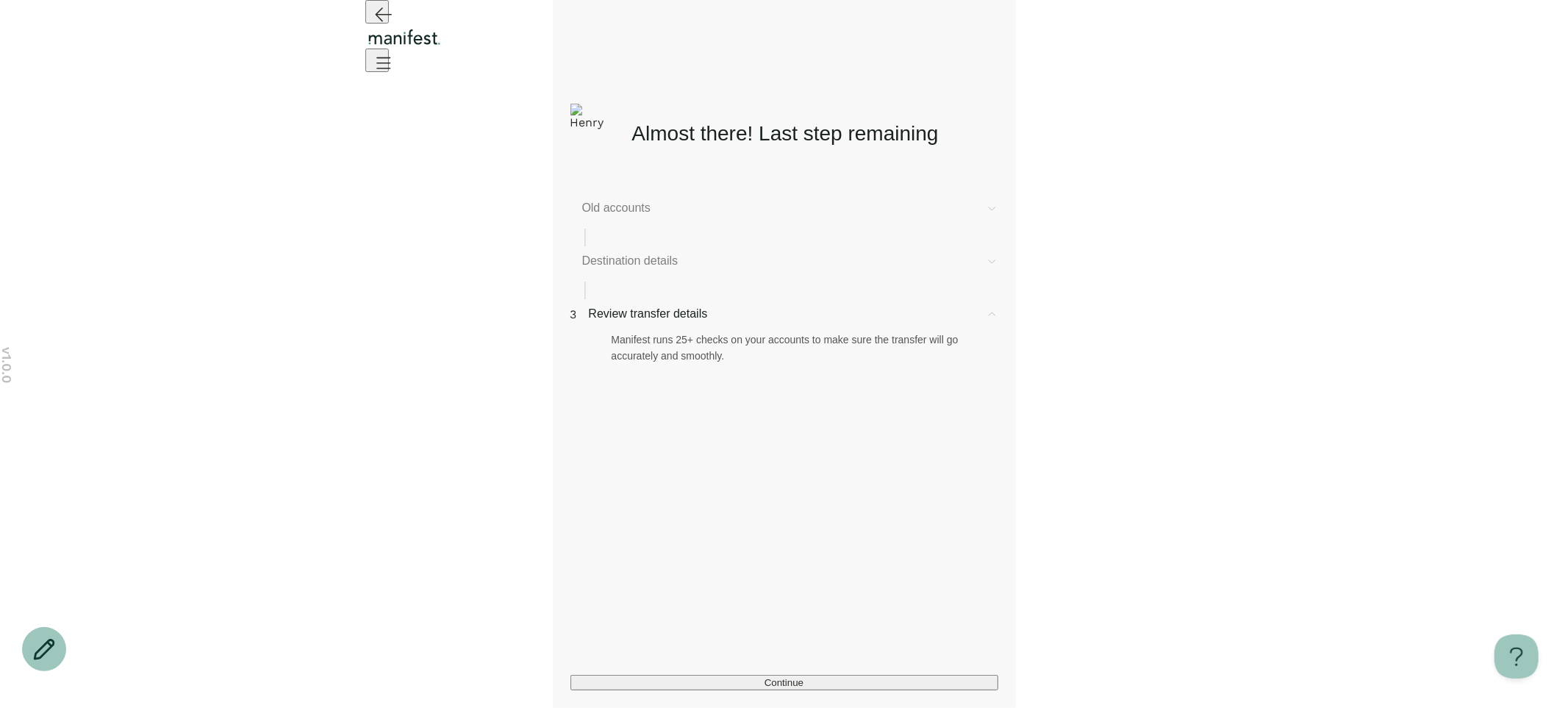
click at [709, 270] on span "Destination details" at bounding box center [778, 260] width 392 height 18
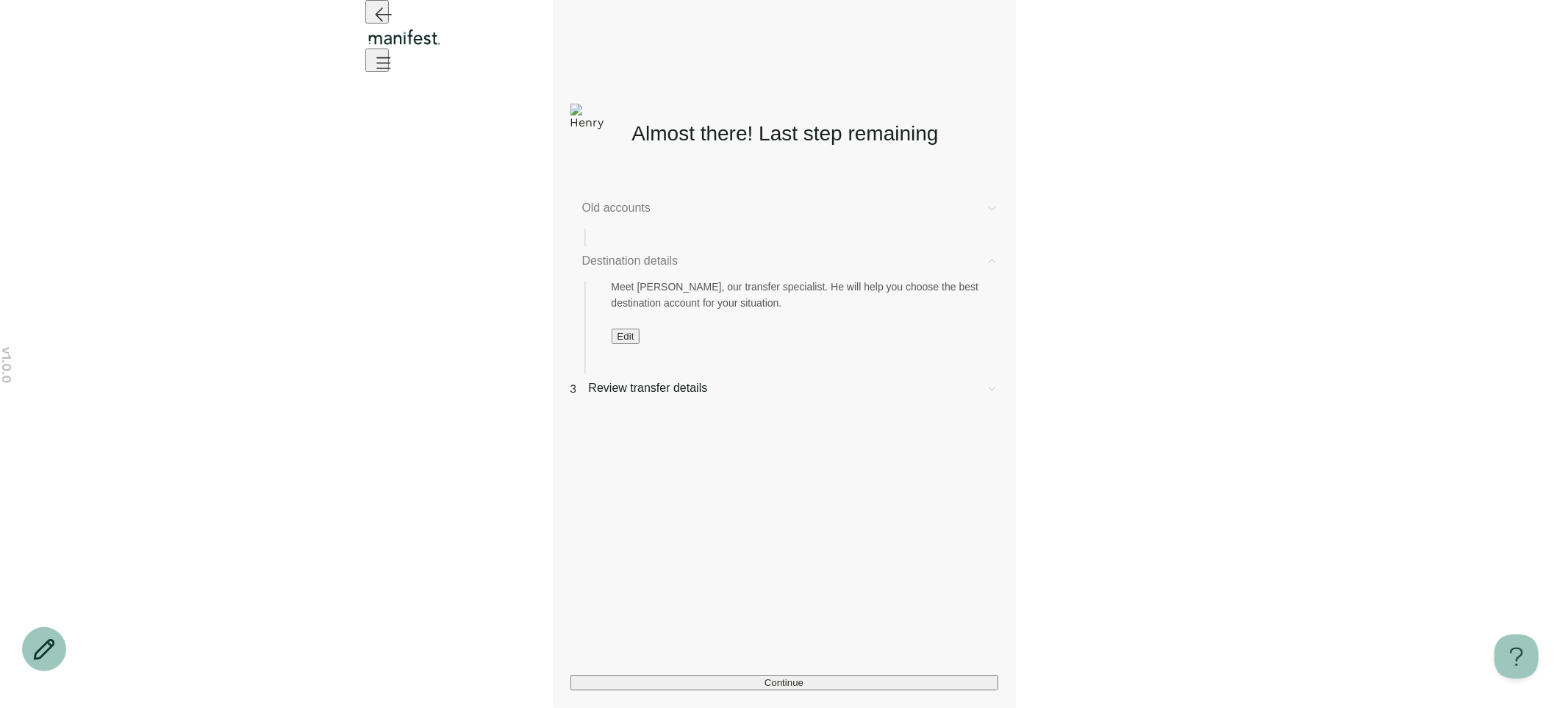
click at [633, 342] on span "Edit" at bounding box center [626, 336] width 17 height 11
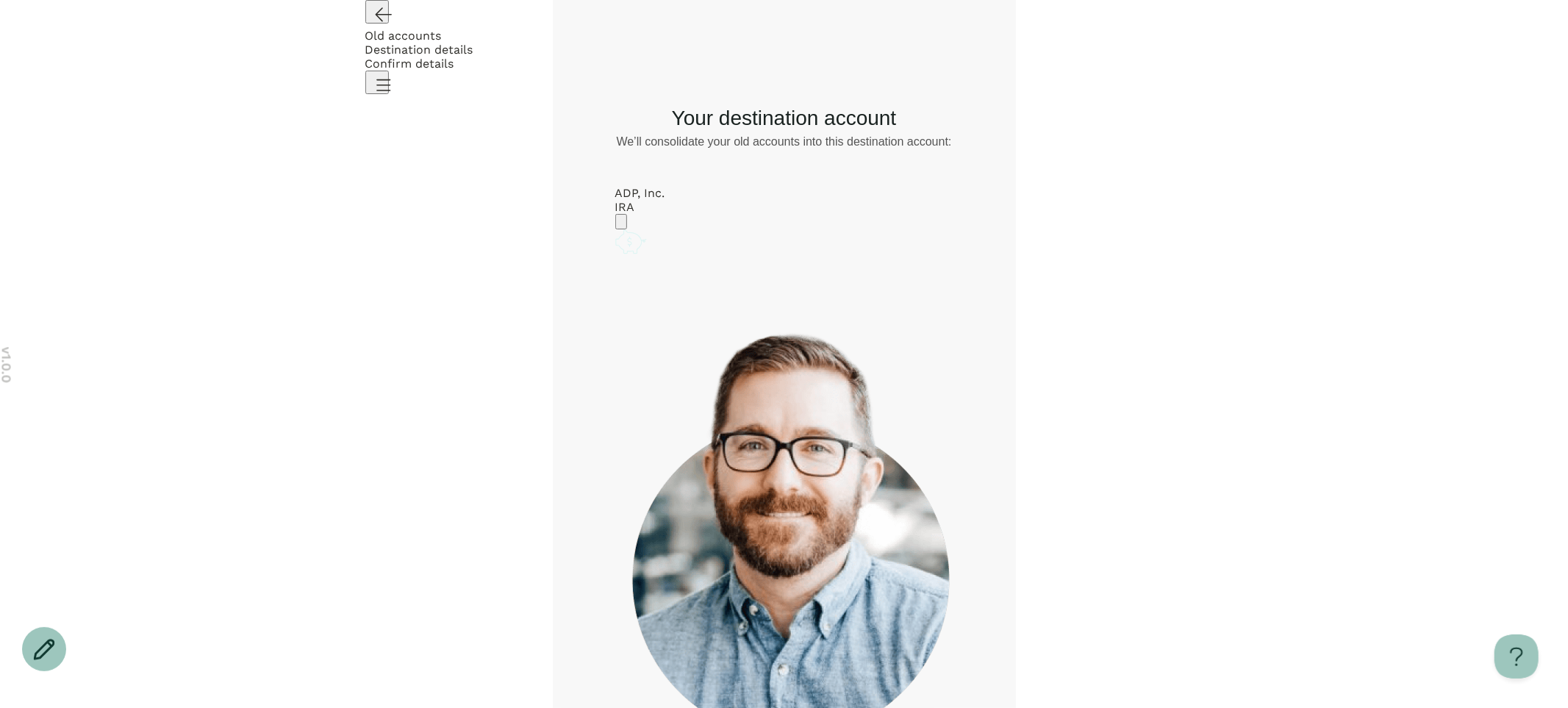
click at [621, 225] on icon "Account options" at bounding box center [621, 225] width 0 height 0
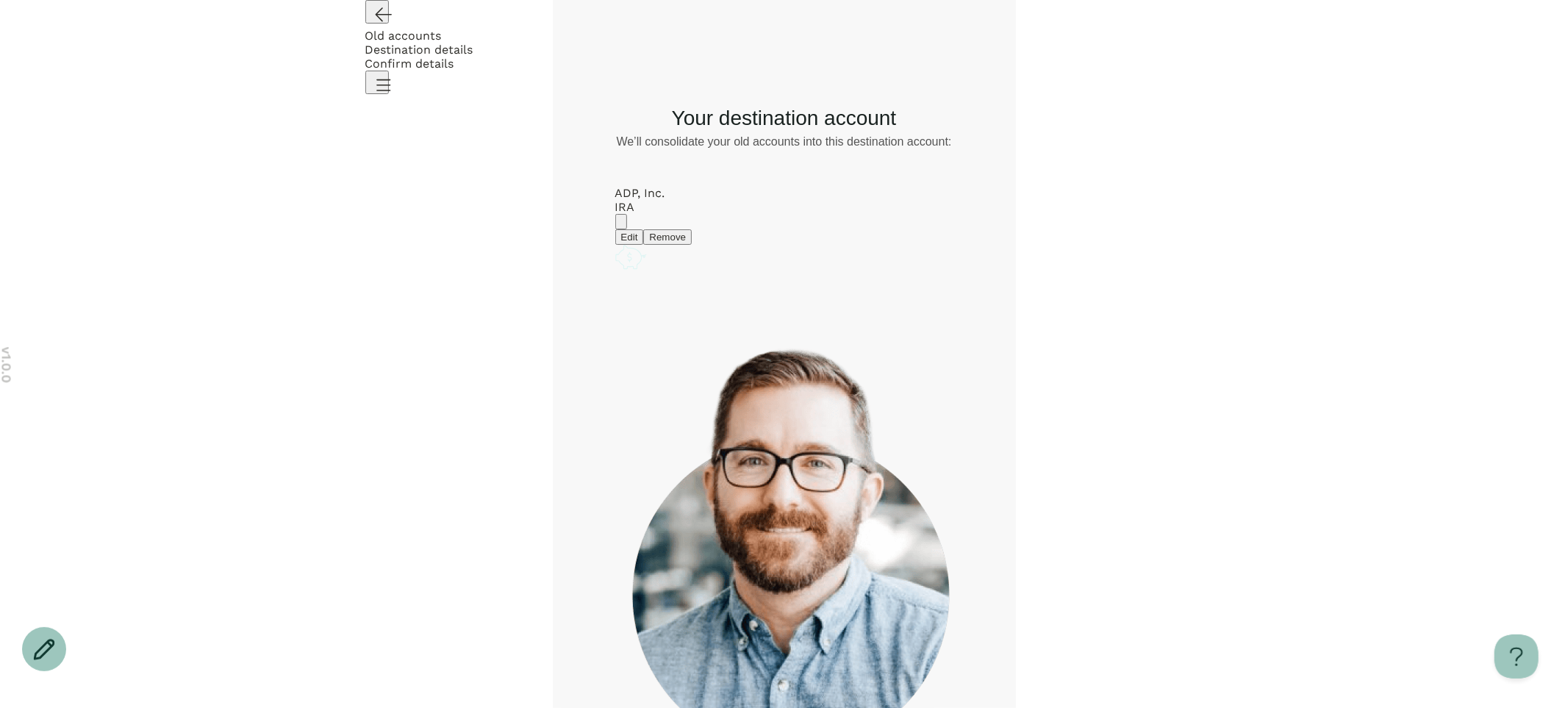
click at [644, 243] on button "Edit" at bounding box center [630, 236] width 29 height 16
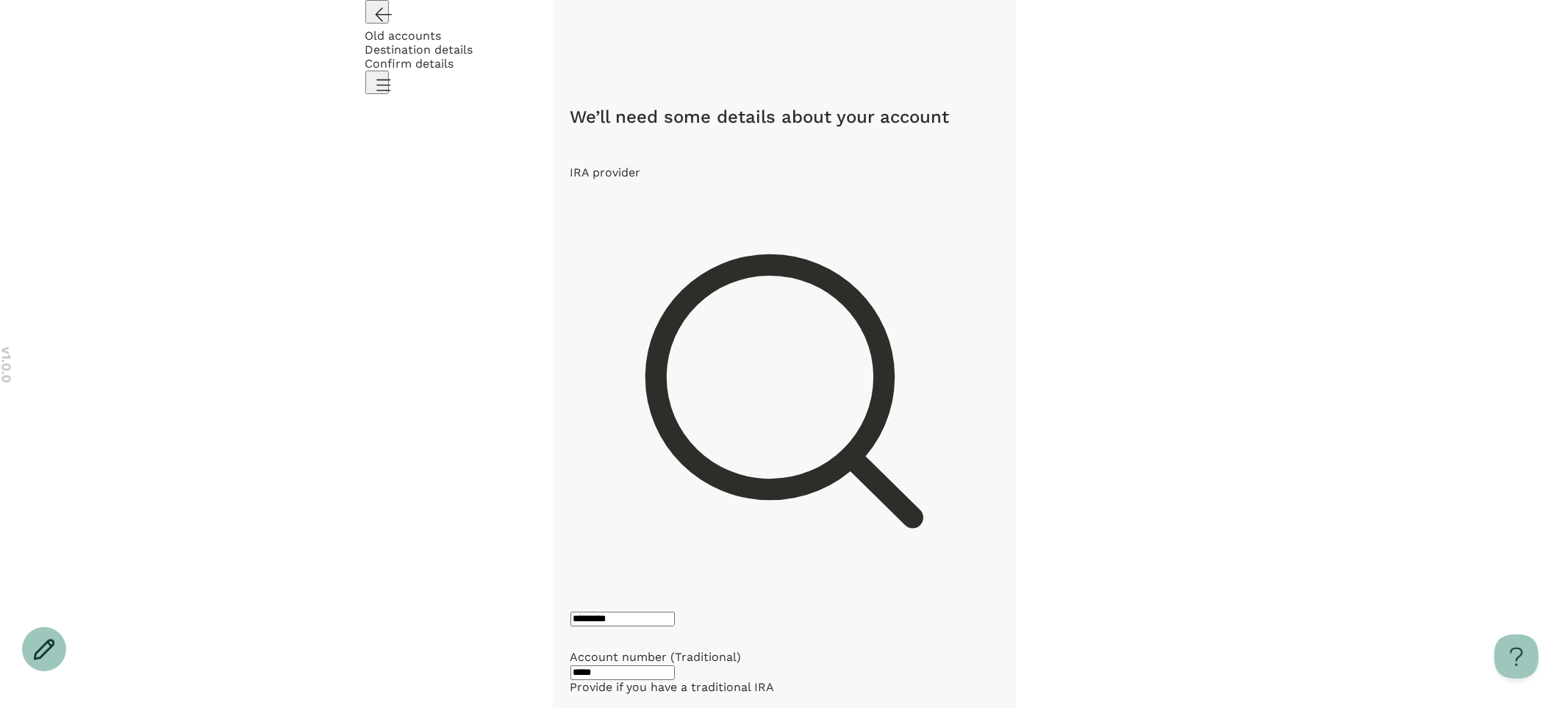
type input "*****"
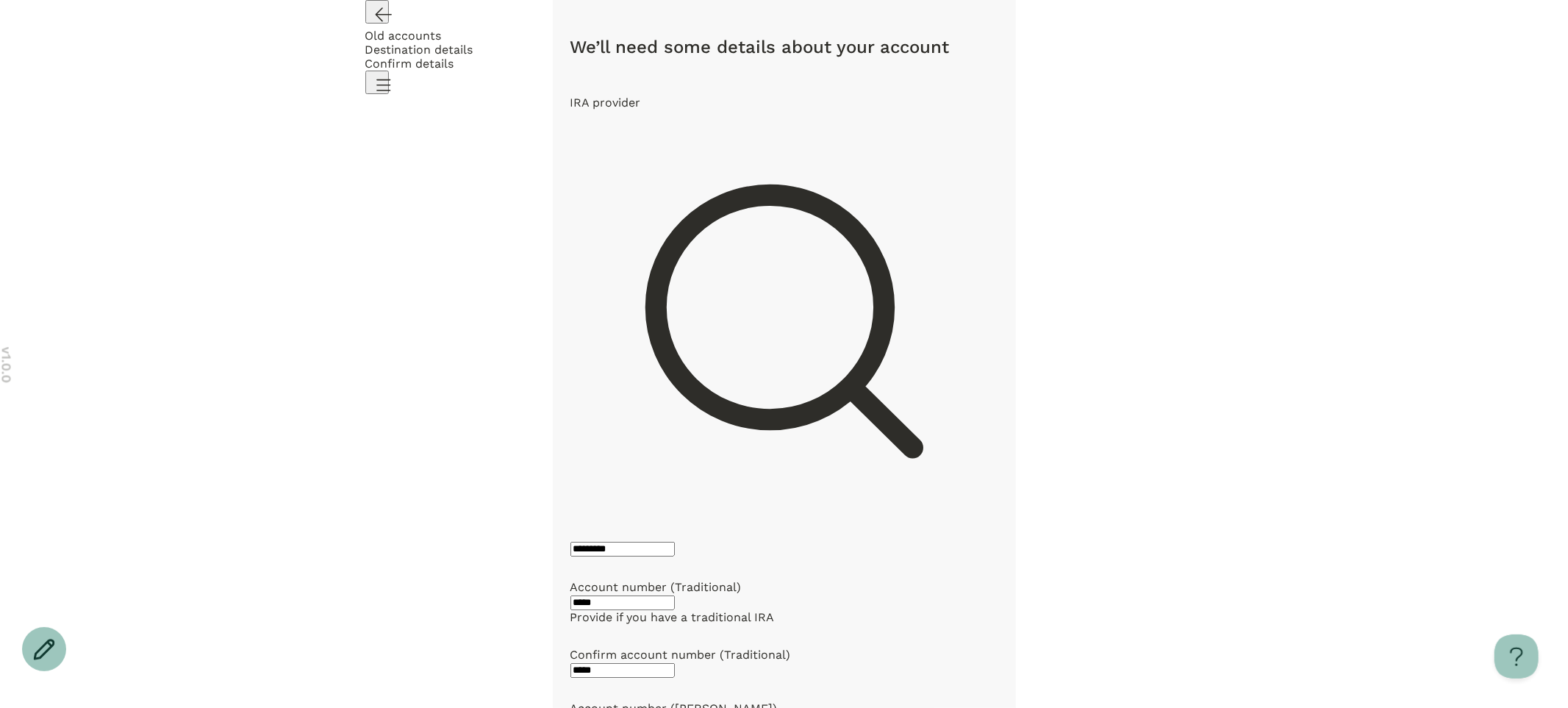
scroll to position [70, 0]
click at [675, 575] on div "We’ll need some details about your account IRA provider ********* Account numbe…" at bounding box center [784, 682] width 428 height 1343
type input "******"
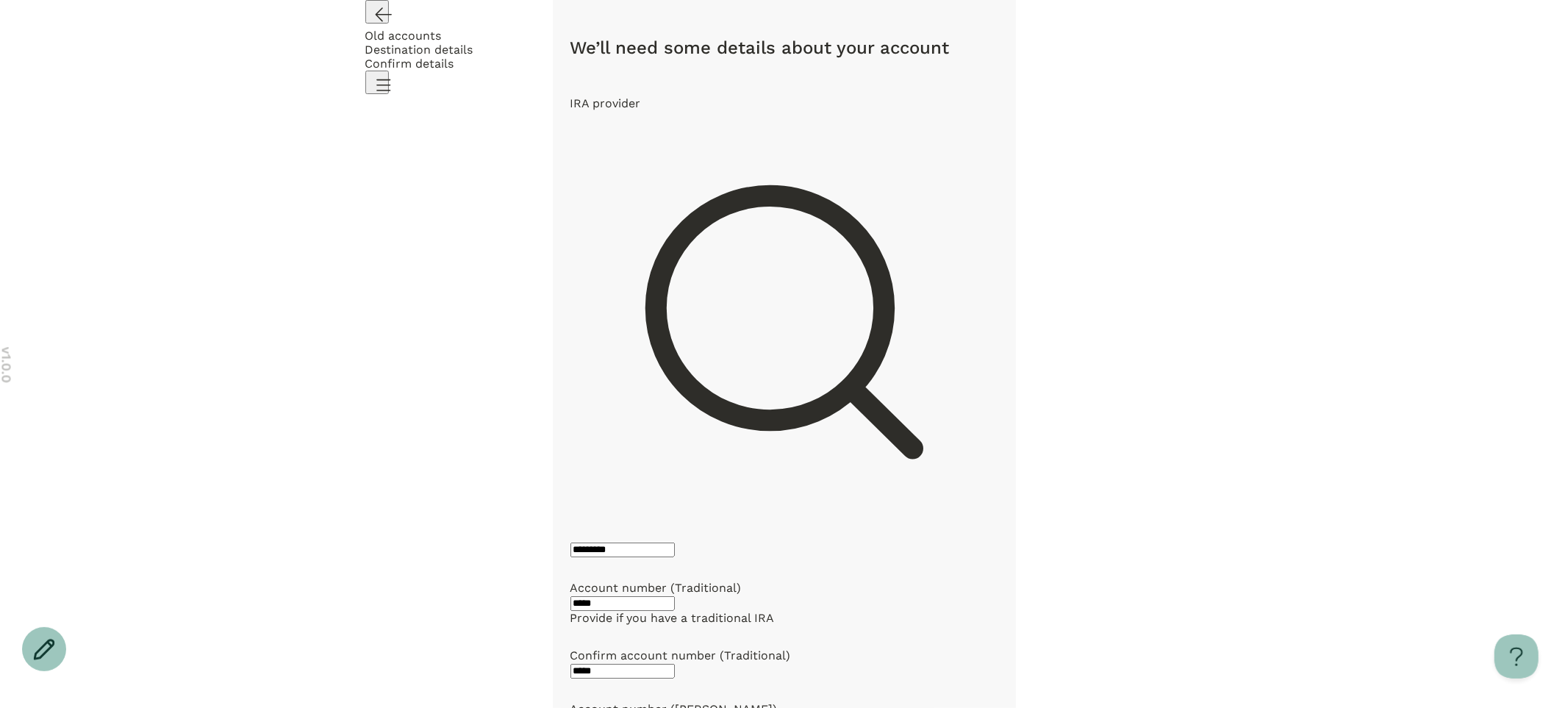
click at [659, 563] on div "We’ll need some details about your account IRA provider ********* Account numbe…" at bounding box center [784, 682] width 428 height 1343
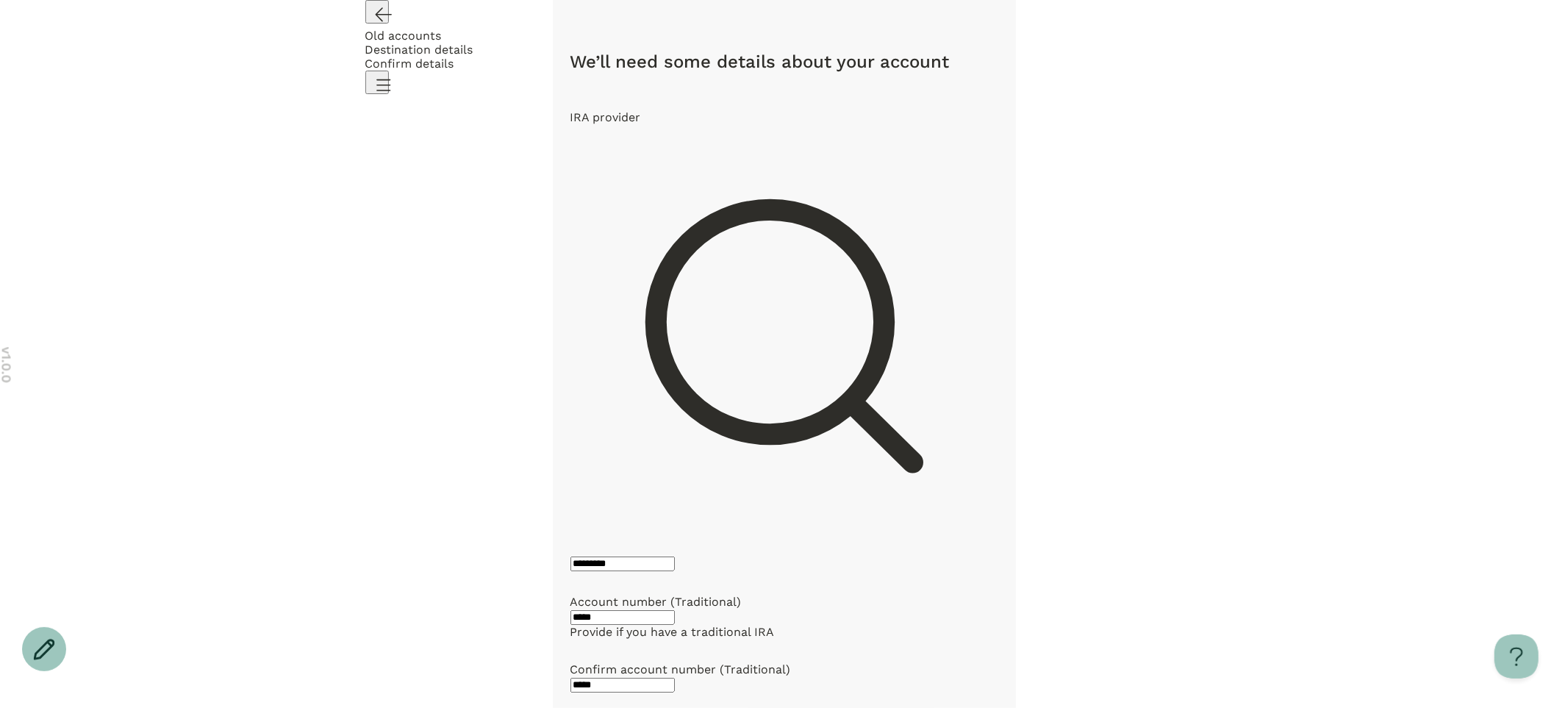
scroll to position [0, 0]
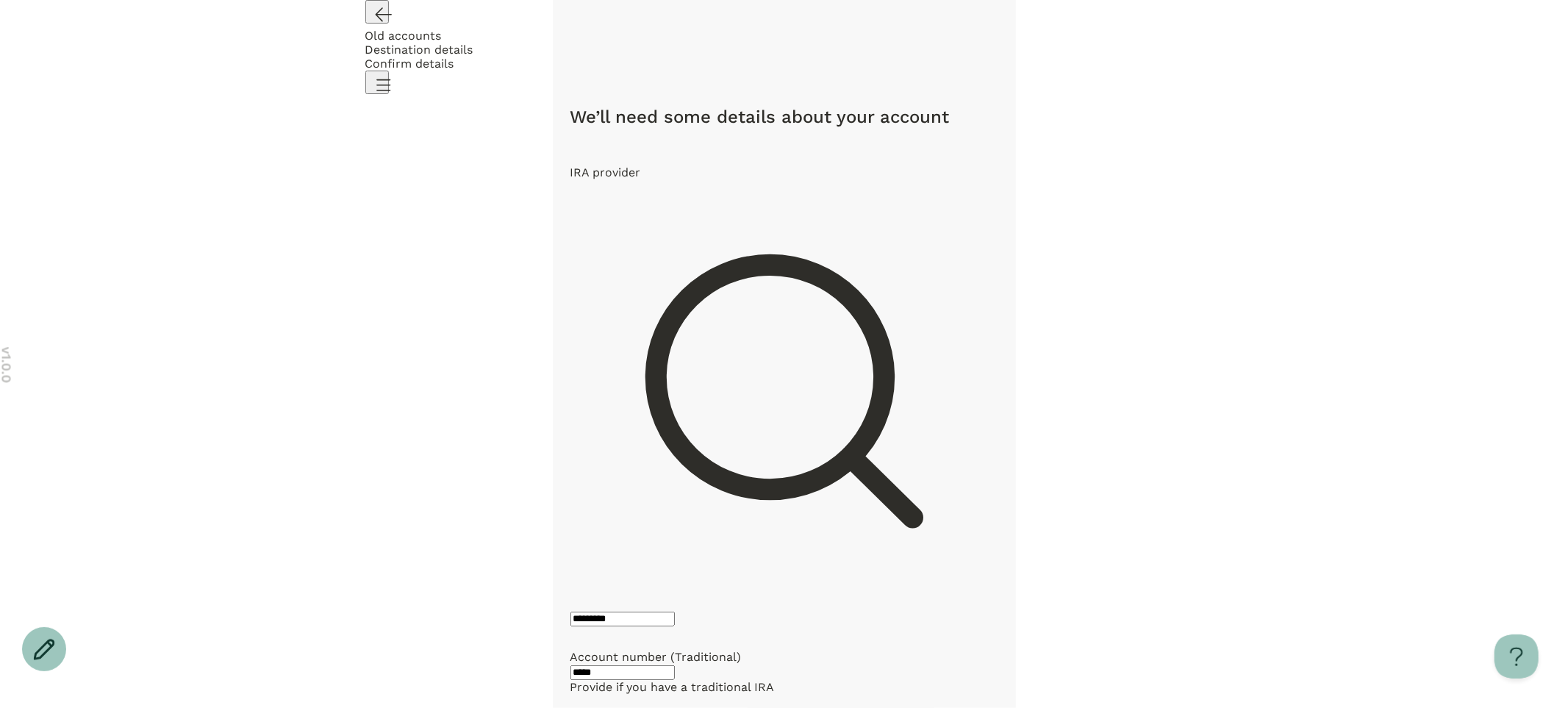
drag, startPoint x: 697, startPoint y: 205, endPoint x: 750, endPoint y: 210, distance: 53.2
click at [675, 612] on input "*********" at bounding box center [622, 619] width 105 height 15
type input "*********"
click at [395, 73] on icon "Open menu" at bounding box center [382, 84] width 23 height 23
